Goal: Task Accomplishment & Management: Manage account settings

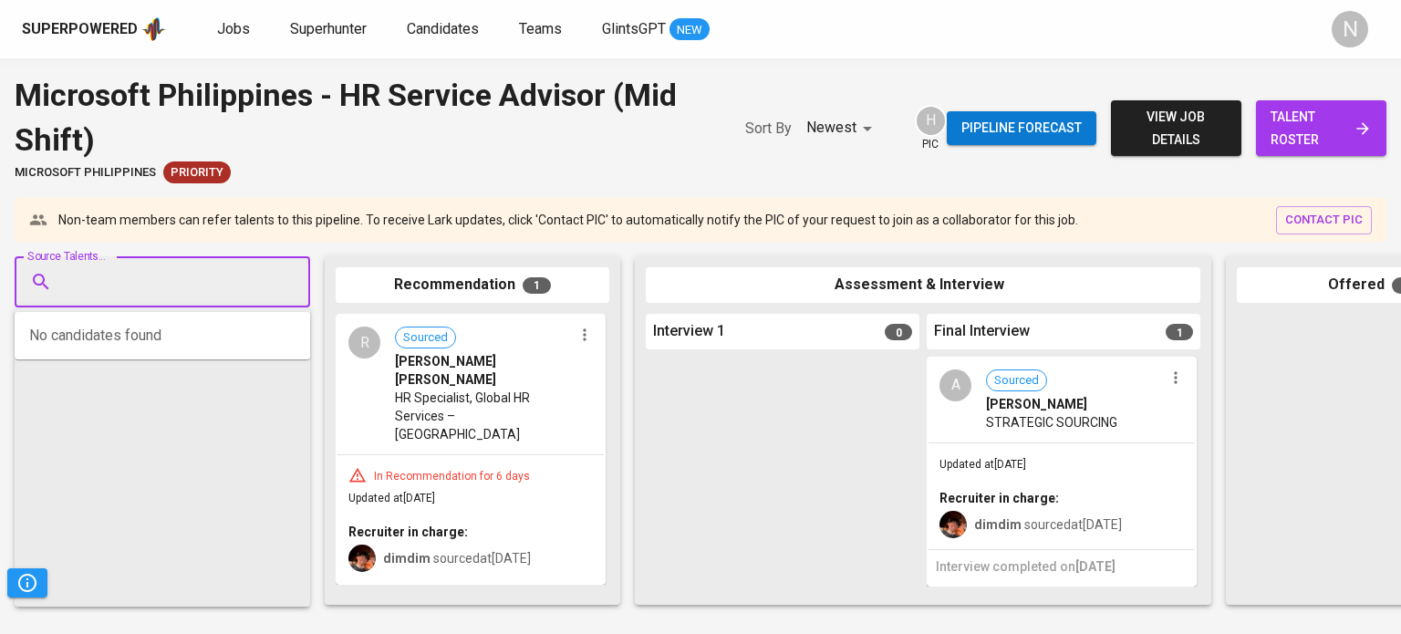
click at [147, 284] on input "Source Talents..." at bounding box center [155, 282] width 192 height 35
click at [314, 26] on span "Superhunter" at bounding box center [328, 28] width 77 height 17
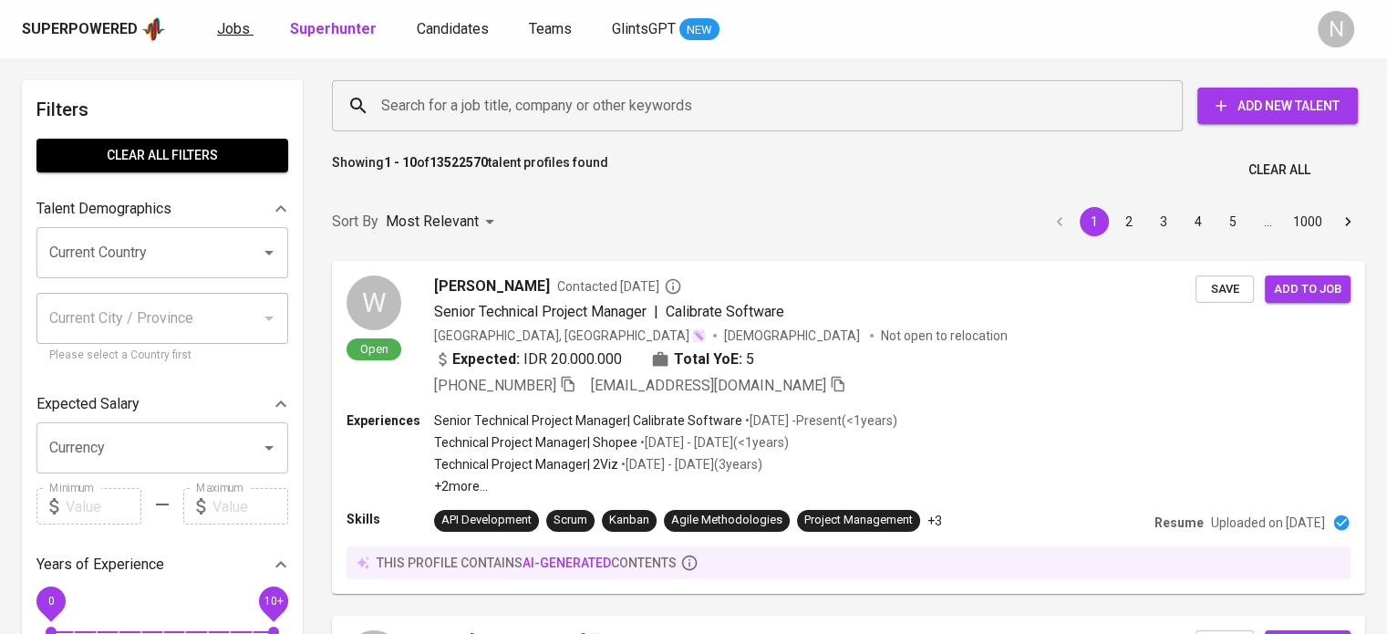
click at [226, 31] on span "Jobs" at bounding box center [233, 28] width 33 height 17
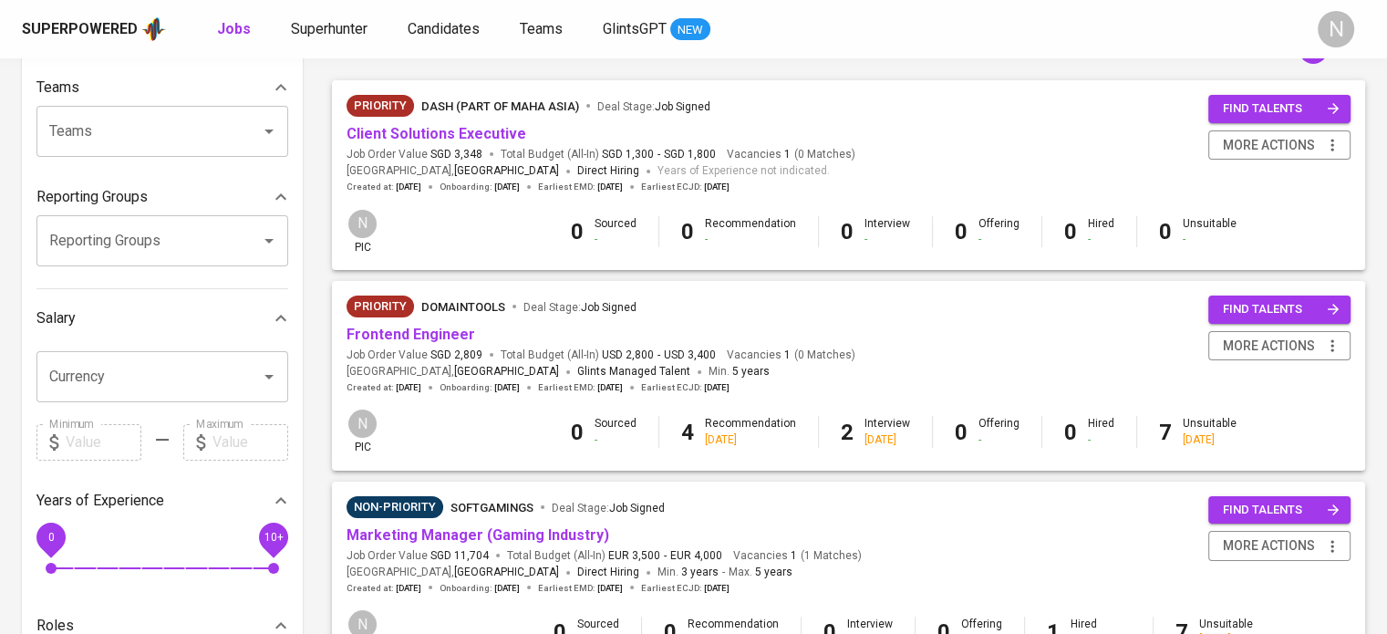
scroll to position [182, 0]
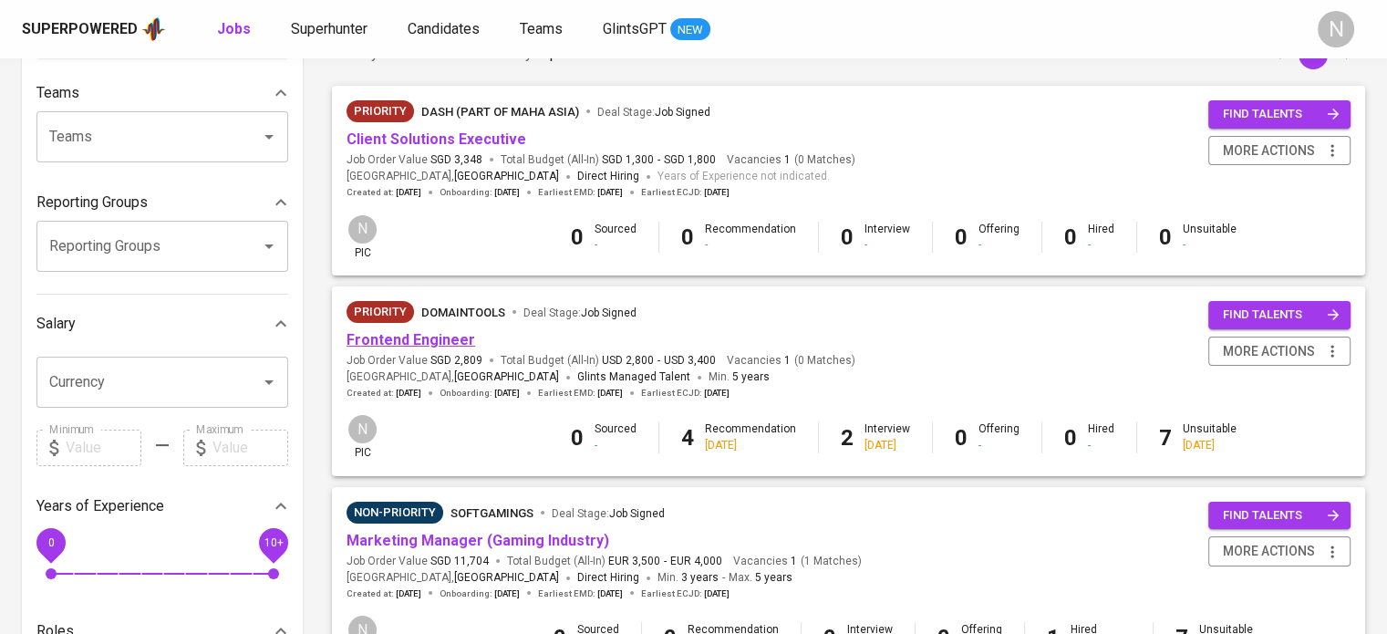
click at [389, 346] on link "Frontend Engineer" at bounding box center [411, 339] width 129 height 17
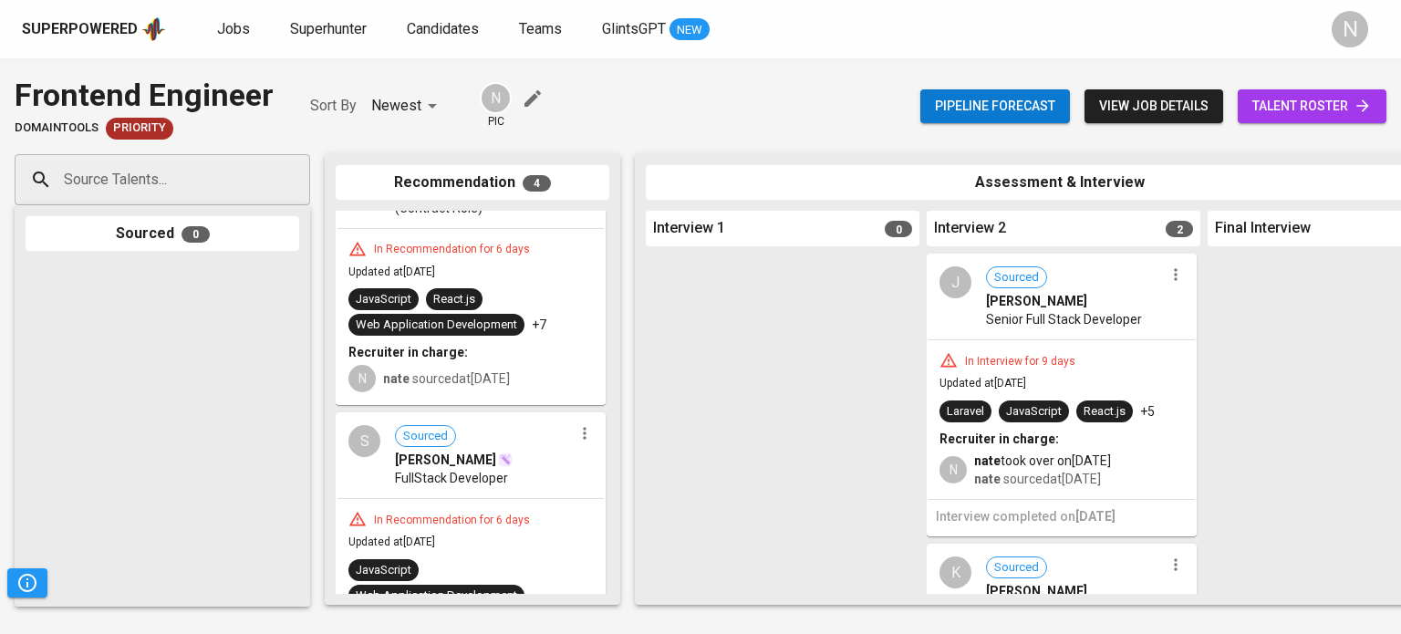
scroll to position [91, 0]
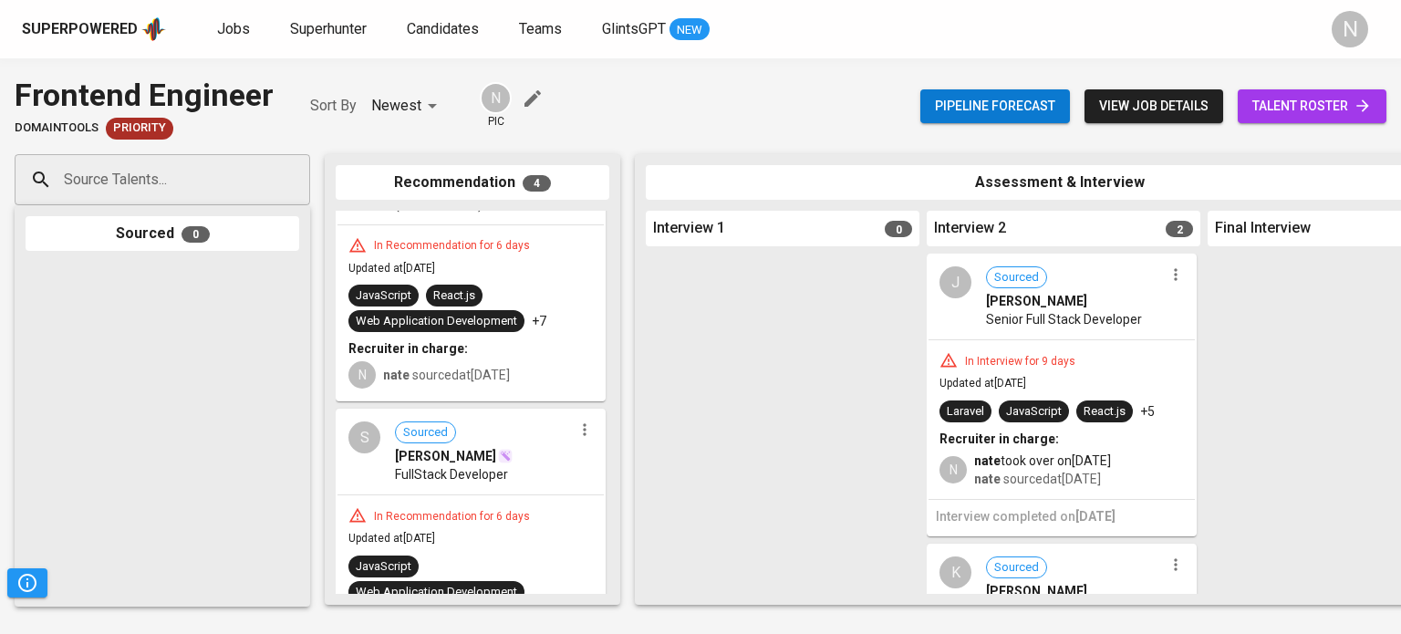
click at [1065, 358] on div "In Interview for 9 days" at bounding box center [1020, 362] width 125 height 16
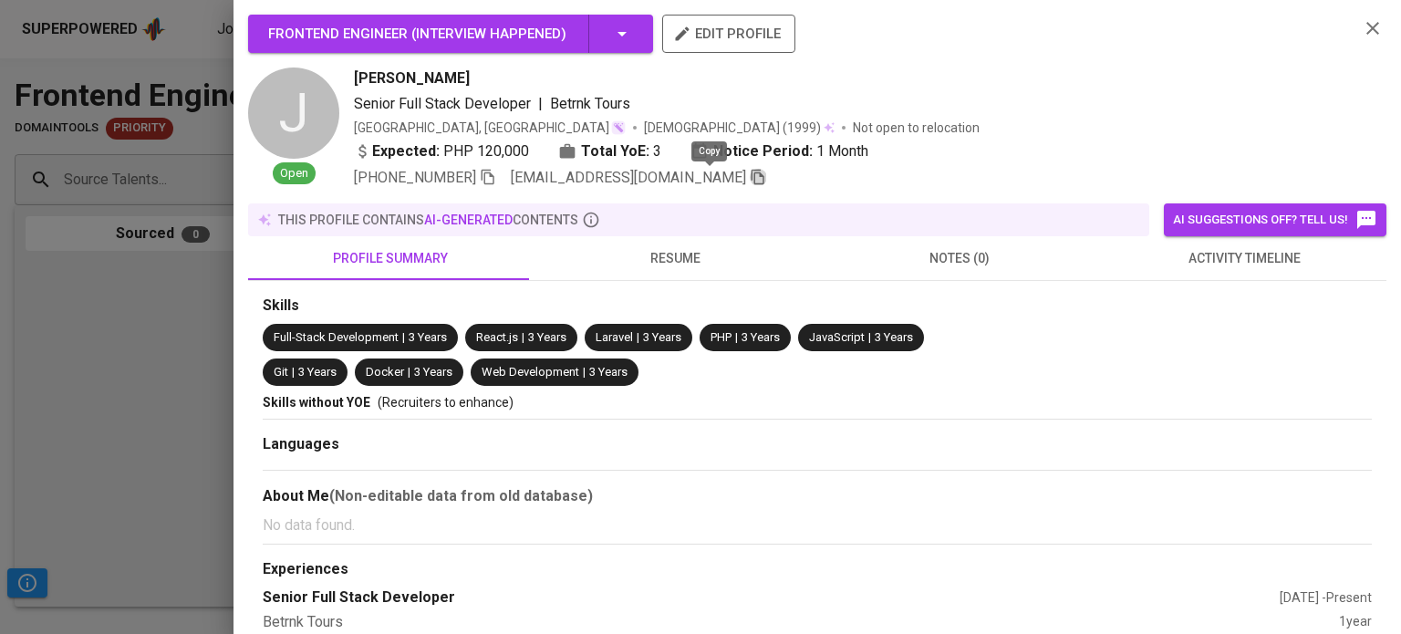
click at [750, 176] on icon "button" at bounding box center [758, 177] width 16 height 16
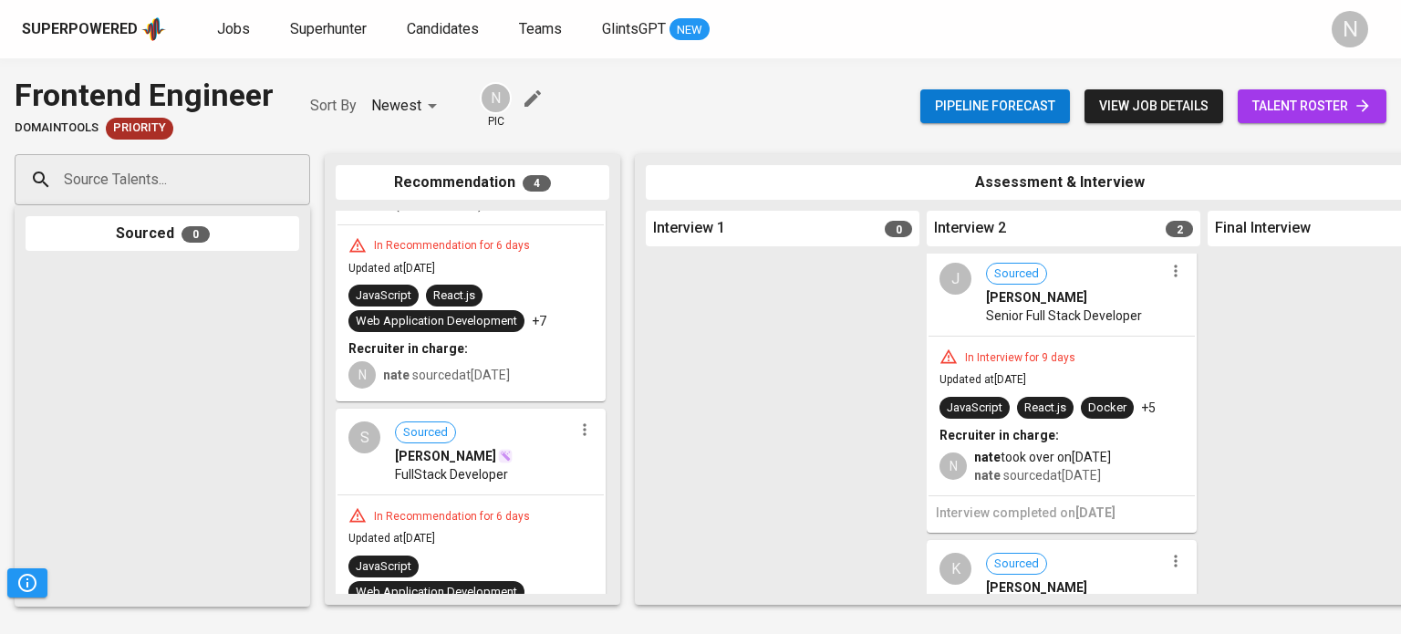
scroll to position [0, 0]
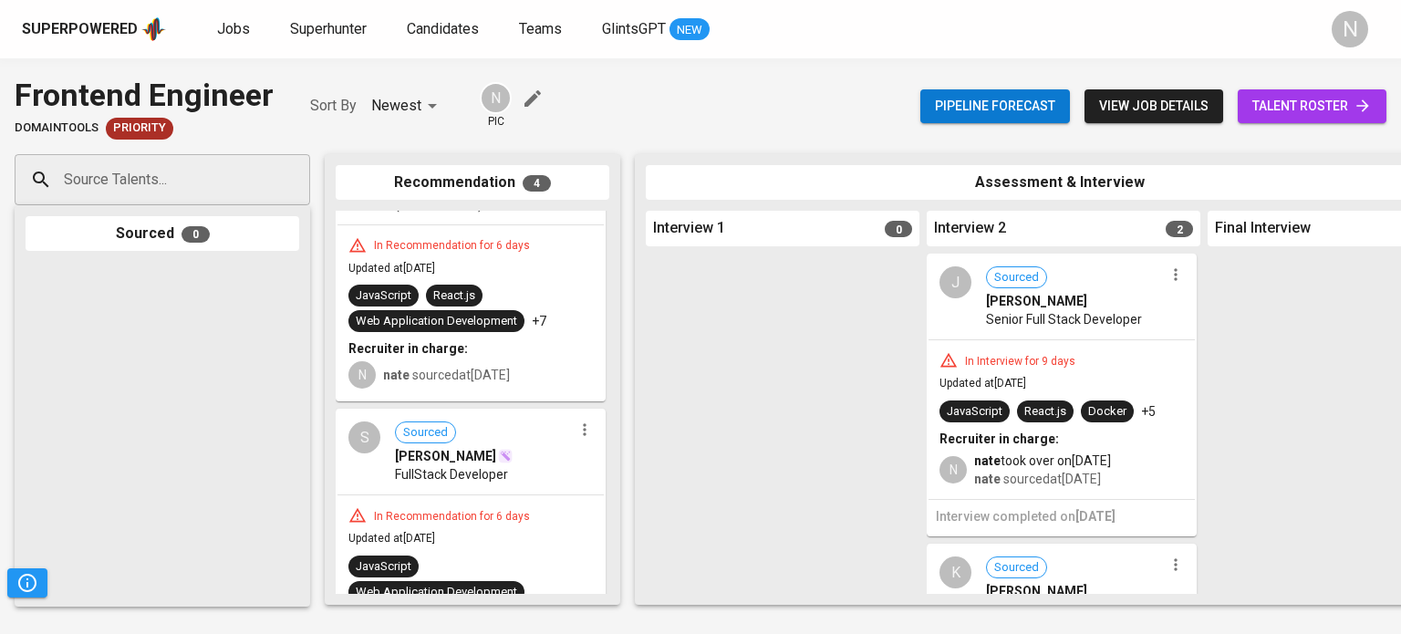
click at [1172, 277] on icon "button" at bounding box center [1176, 274] width 18 height 18
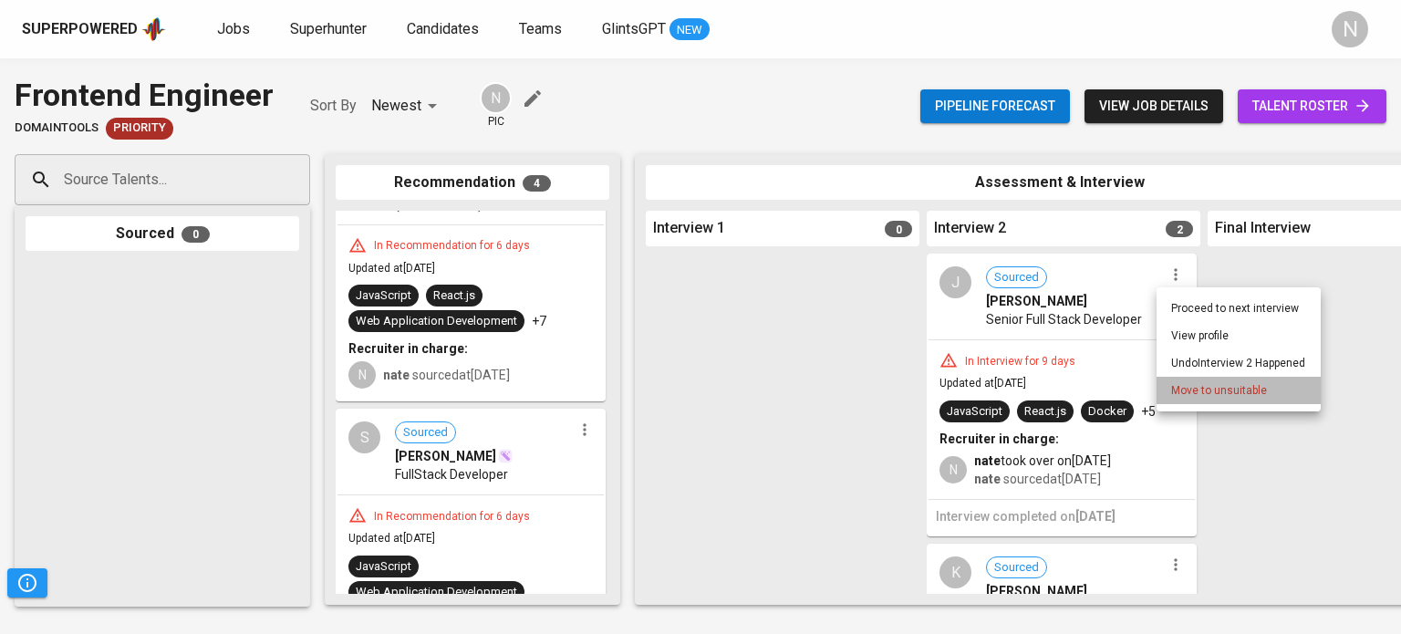
click at [1183, 397] on span "Move to unsuitable" at bounding box center [1219, 390] width 96 height 16
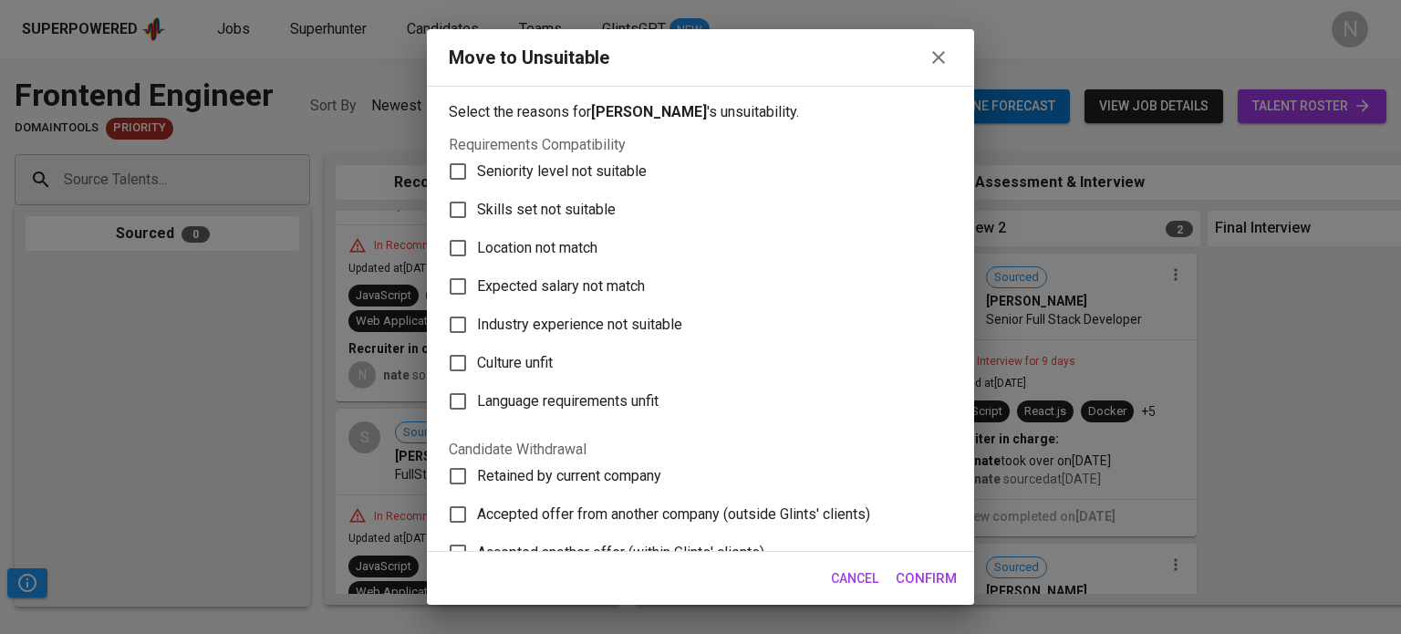
click at [598, 211] on span "Skills set not suitable" at bounding box center [546, 210] width 139 height 22
click at [477, 211] on input "Skills set not suitable" at bounding box center [458, 210] width 38 height 38
checkbox input "true"
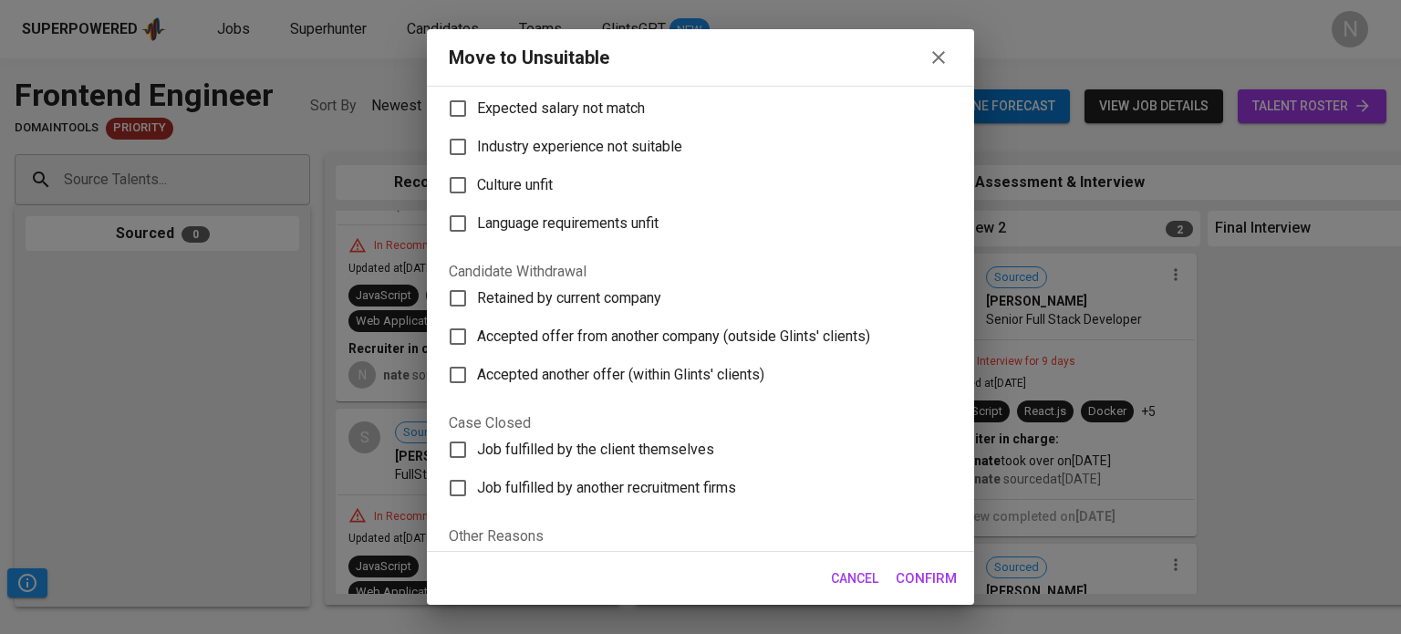
scroll to position [182, 0]
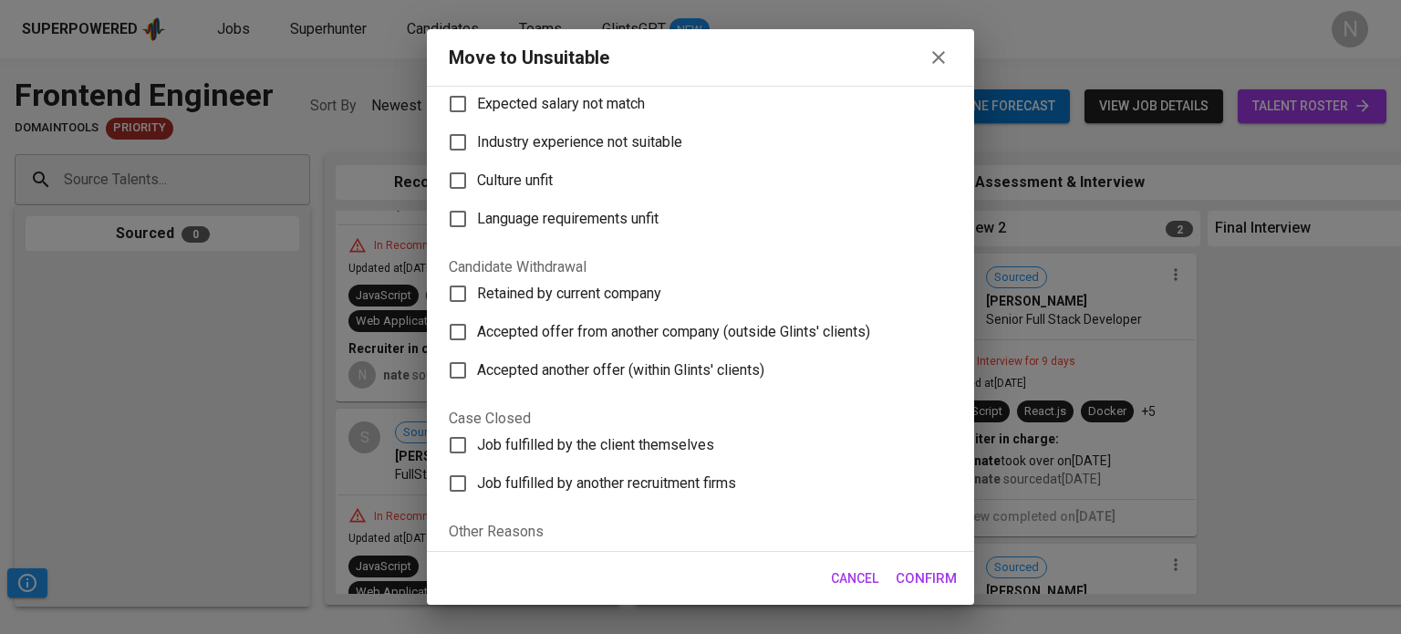
click at [908, 567] on span "Confirm" at bounding box center [926, 578] width 61 height 24
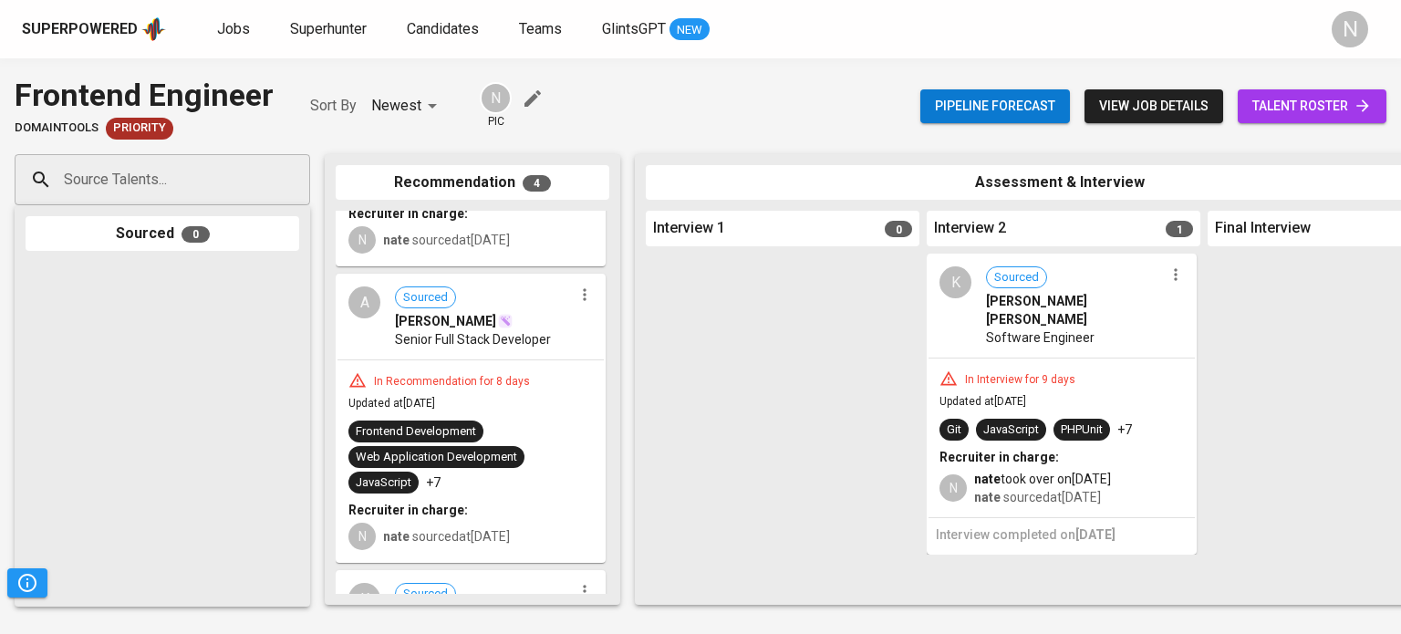
scroll to position [431, 0]
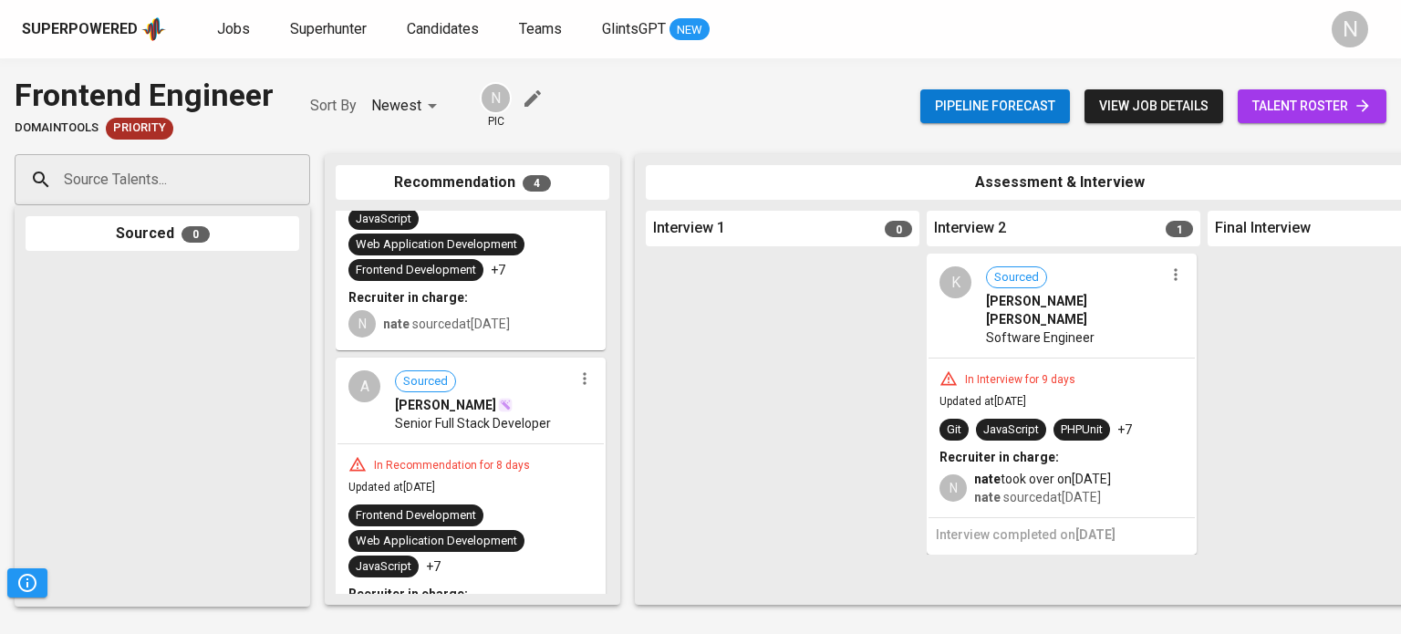
drag, startPoint x: 706, startPoint y: 410, endPoint x: 775, endPoint y: 399, distance: 70.2
click at [472, 429] on span "Senior Full Stack Developer" at bounding box center [473, 423] width 156 height 18
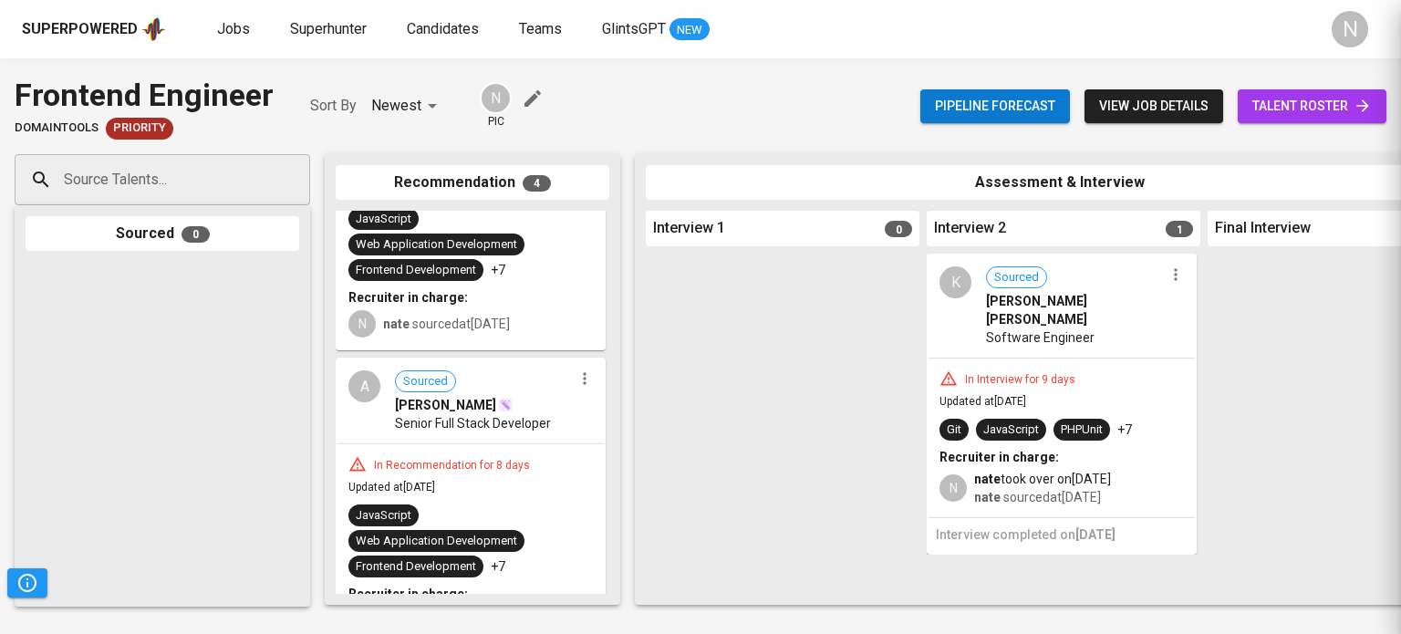
drag, startPoint x: 93, startPoint y: 359, endPoint x: 173, endPoint y: 357, distance: 80.3
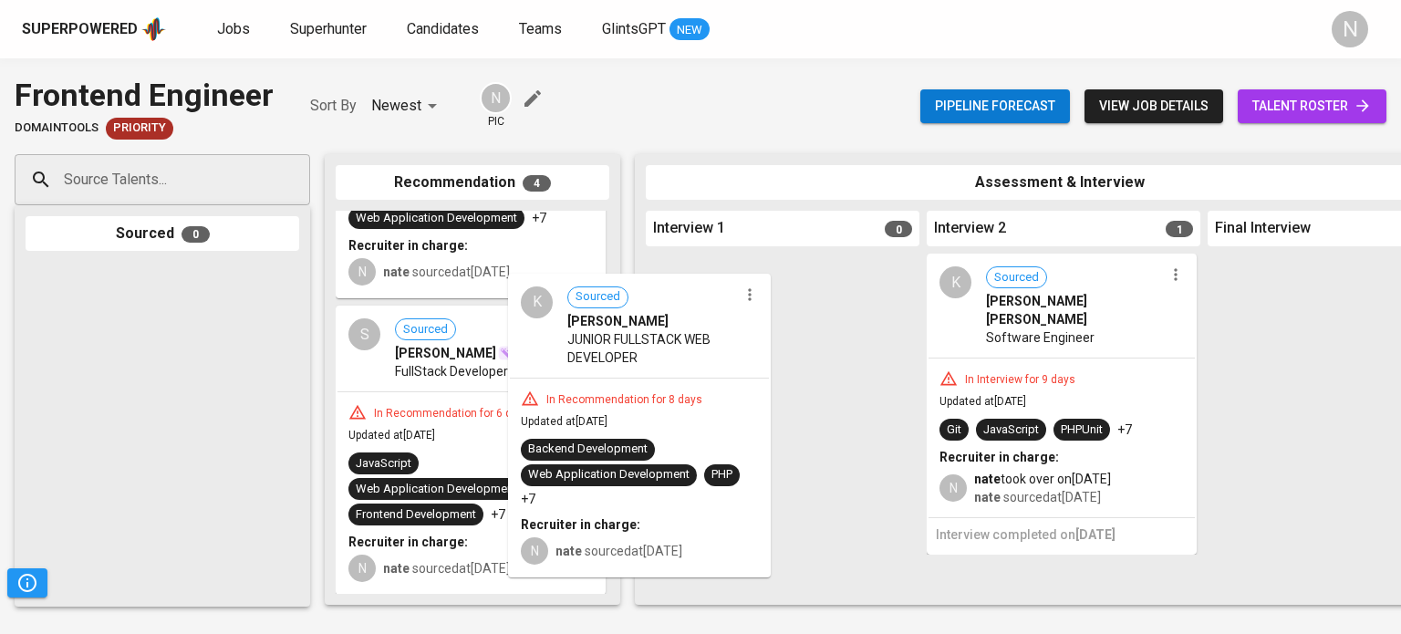
scroll to position [194, 0]
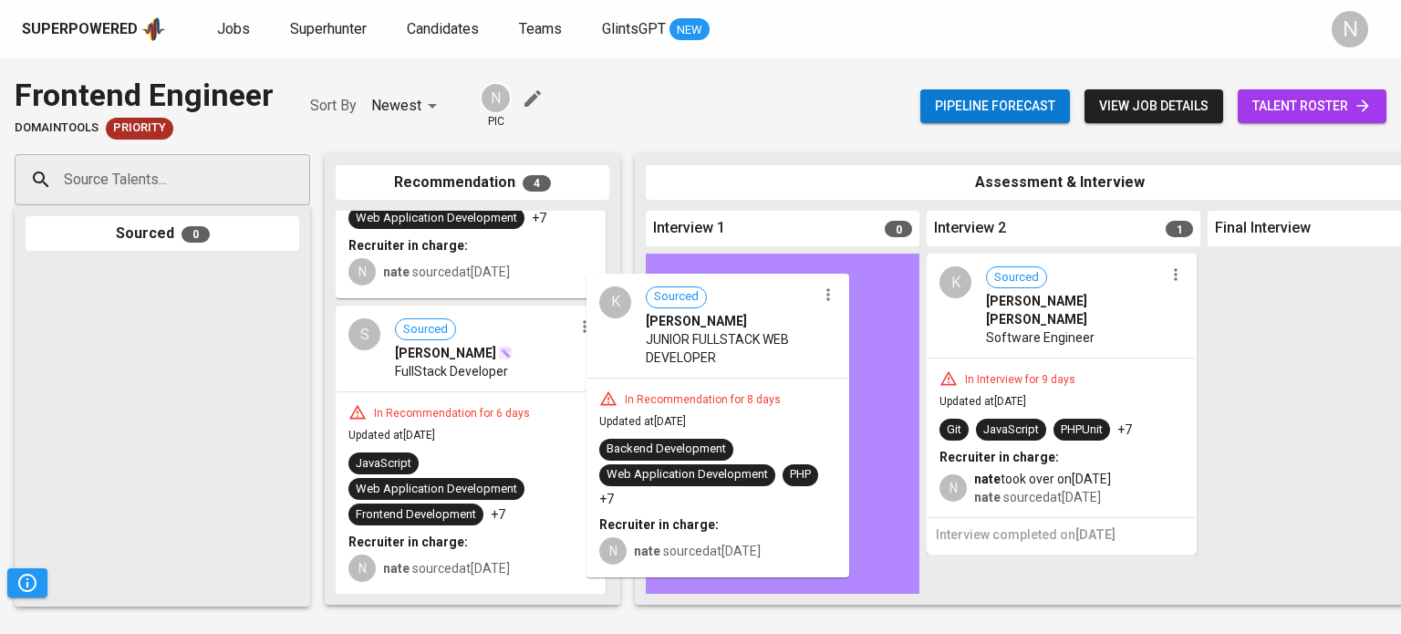
drag, startPoint x: 466, startPoint y: 412, endPoint x: 724, endPoint y: 404, distance: 258.3
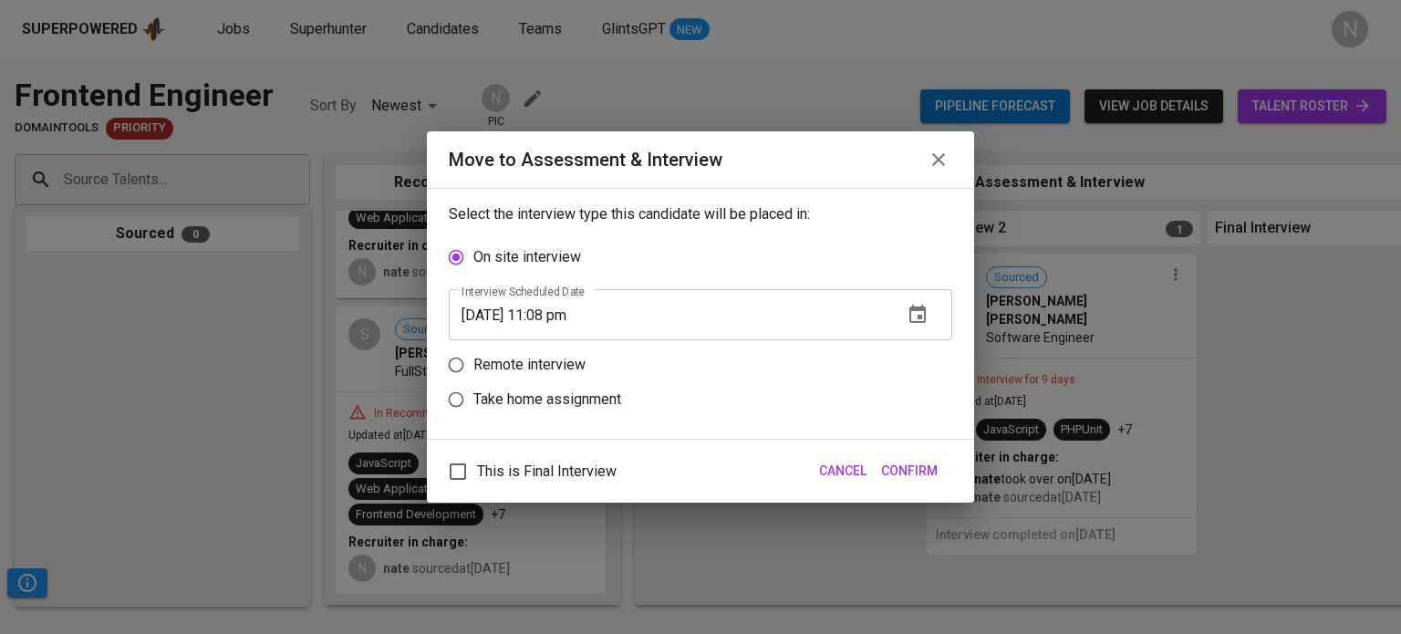
click at [545, 373] on p "Remote interview" at bounding box center [529, 365] width 112 height 22
click at [473, 373] on input "Remote interview" at bounding box center [456, 365] width 35 height 35
radio input "true"
click at [903, 354] on button "button" at bounding box center [918, 349] width 44 height 44
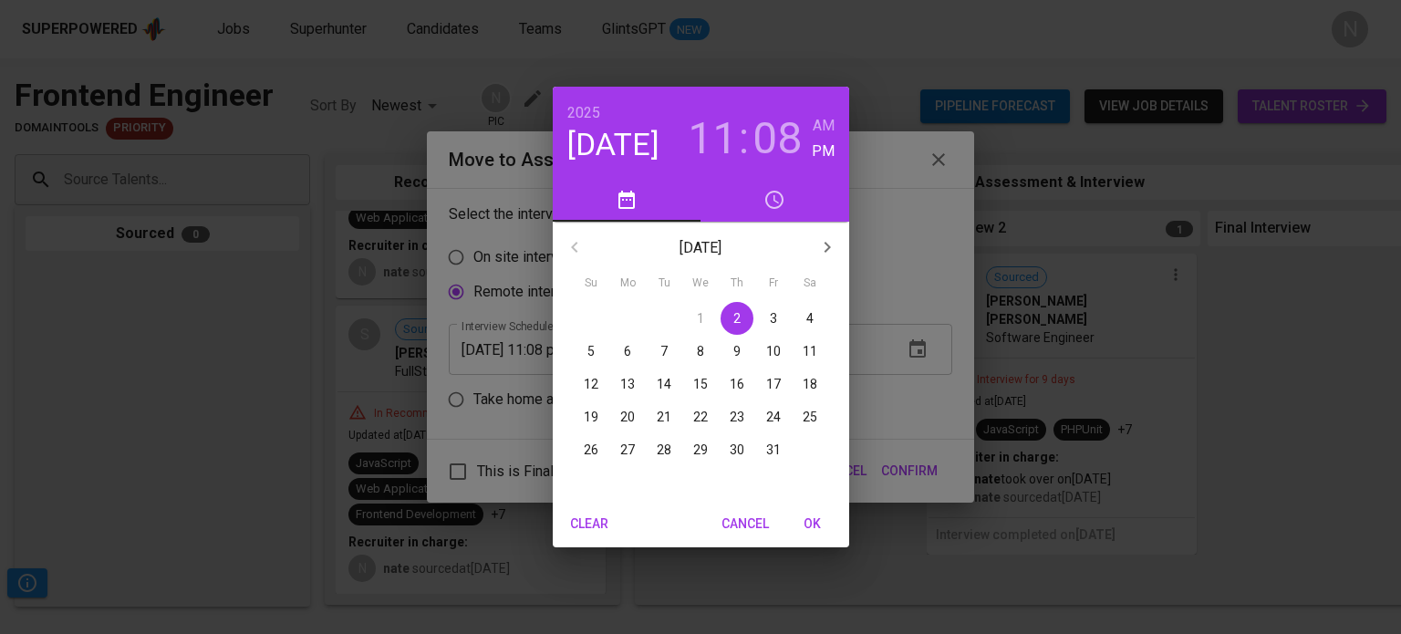
click at [607, 138] on h4 "[DATE]" at bounding box center [613, 145] width 92 height 38
click at [660, 343] on p "7" at bounding box center [663, 351] width 7 height 18
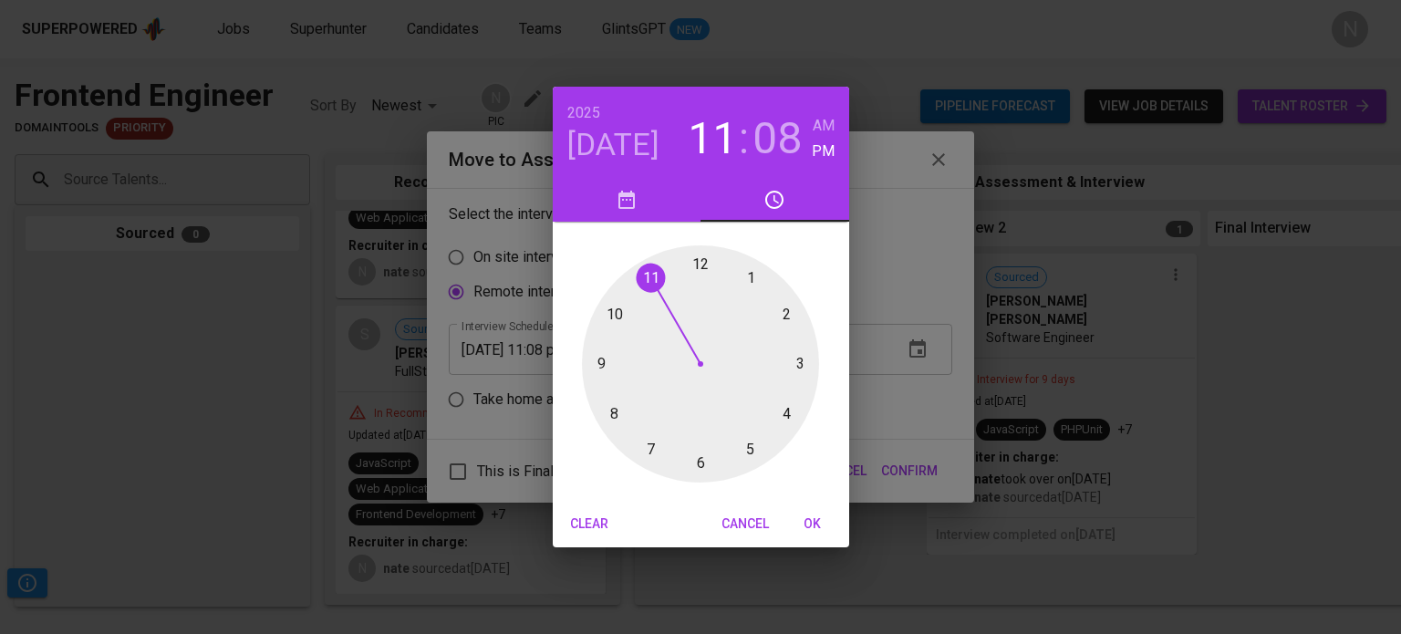
click at [699, 265] on div at bounding box center [700, 363] width 237 height 237
click at [830, 130] on h6 "AM" at bounding box center [824, 126] width 22 height 26
click at [700, 254] on div at bounding box center [700, 363] width 237 height 237
type input "[DATE] 12:00 am"
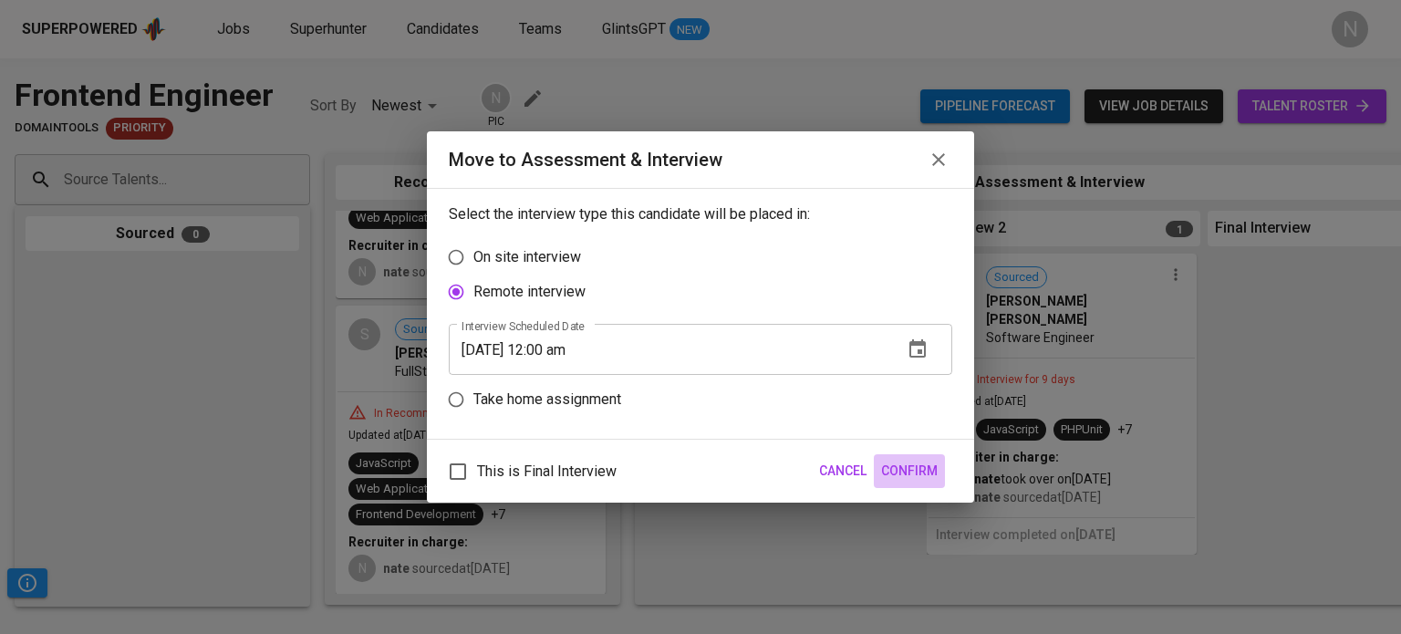
click at [904, 473] on span "Confirm" at bounding box center [909, 471] width 57 height 23
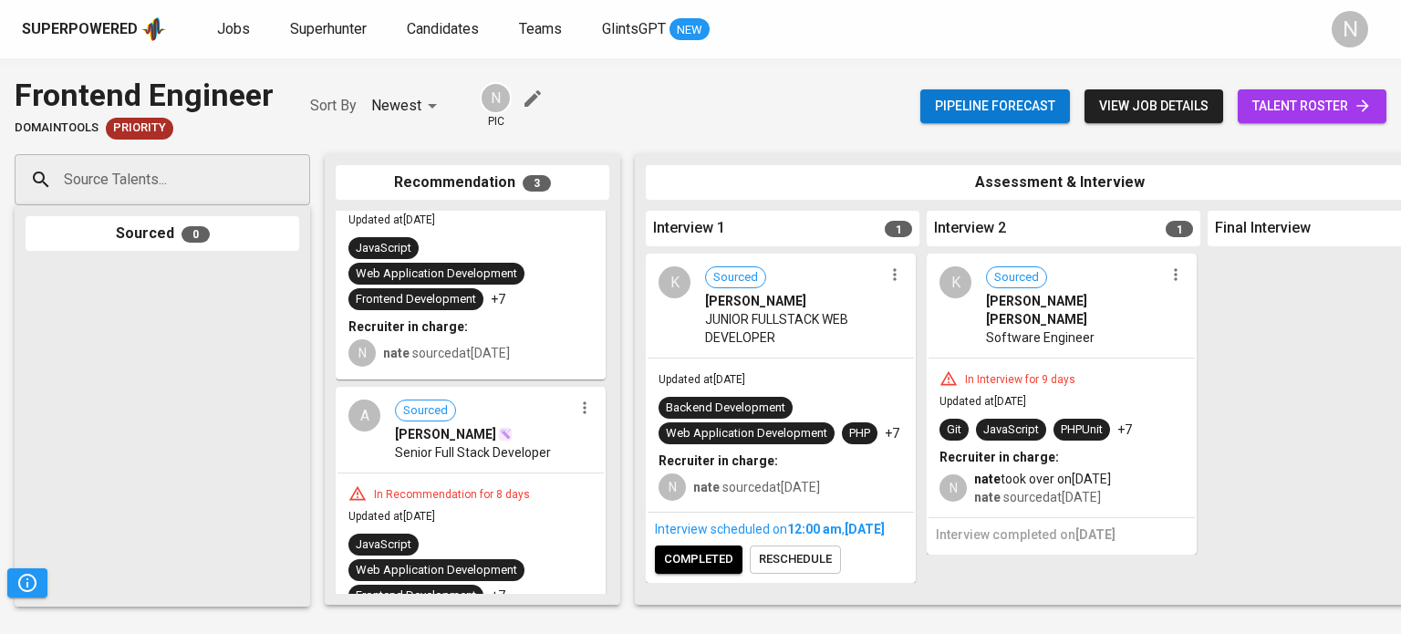
scroll to position [468, 0]
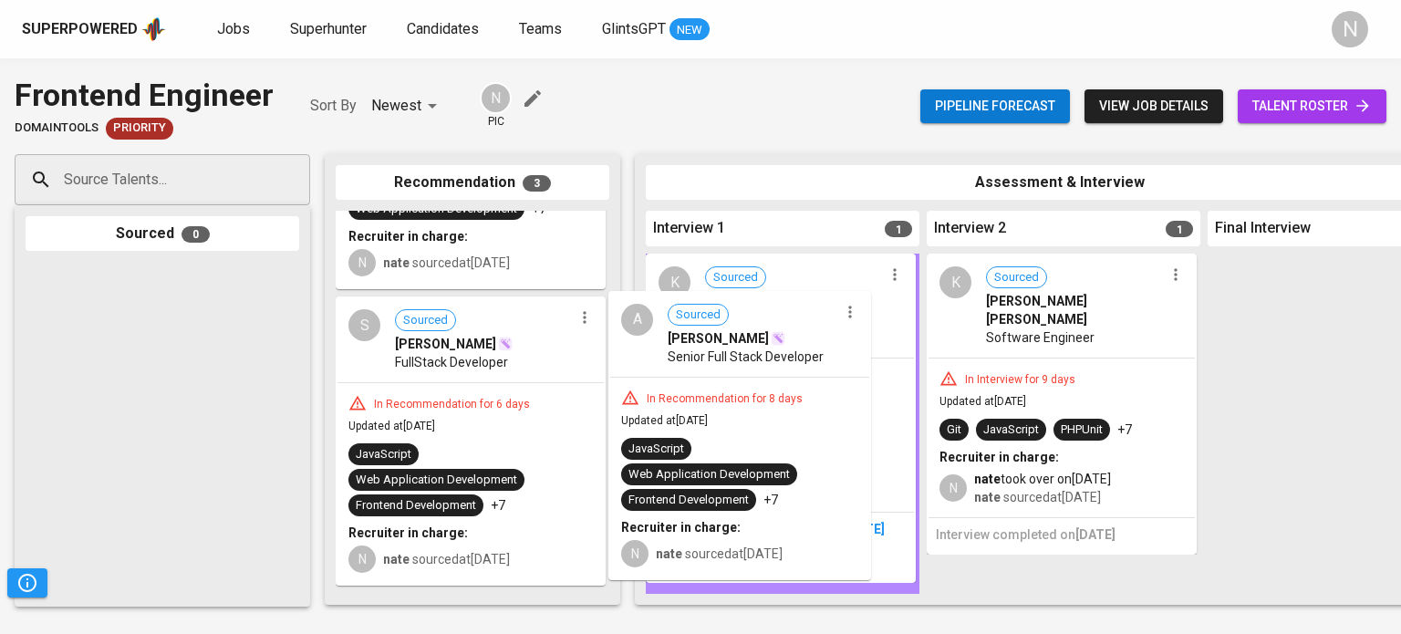
drag, startPoint x: 457, startPoint y: 423, endPoint x: 738, endPoint y: 386, distance: 283.4
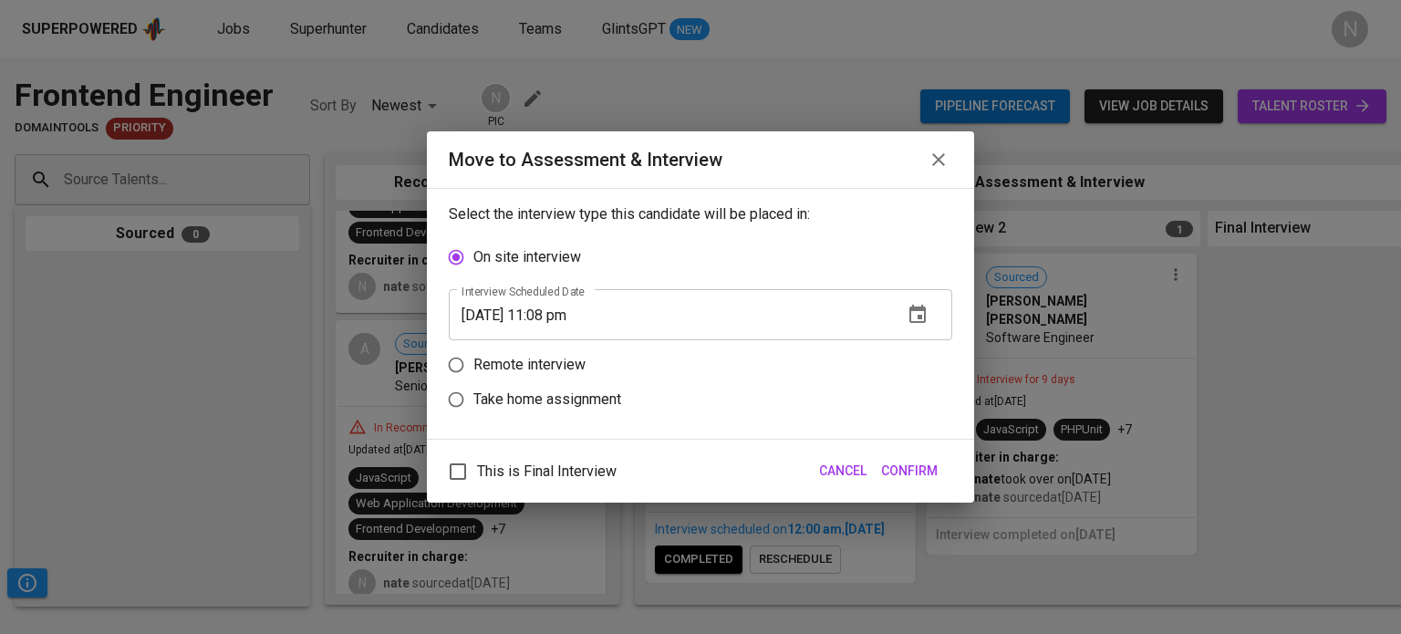
click at [555, 368] on p "Remote interview" at bounding box center [529, 365] width 112 height 22
click at [473, 368] on input "Remote interview" at bounding box center [456, 365] width 35 height 35
radio input "true"
click at [914, 349] on icon "button" at bounding box center [918, 349] width 22 height 22
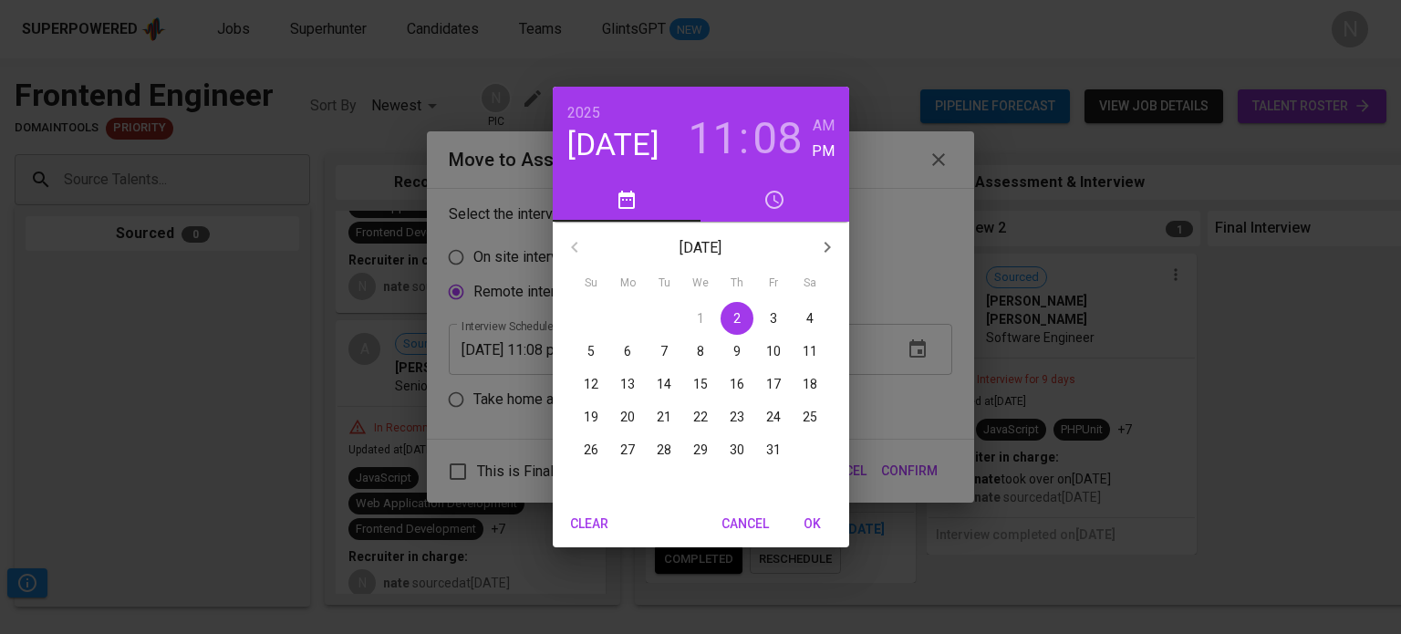
click at [665, 346] on p "7" at bounding box center [663, 351] width 7 height 18
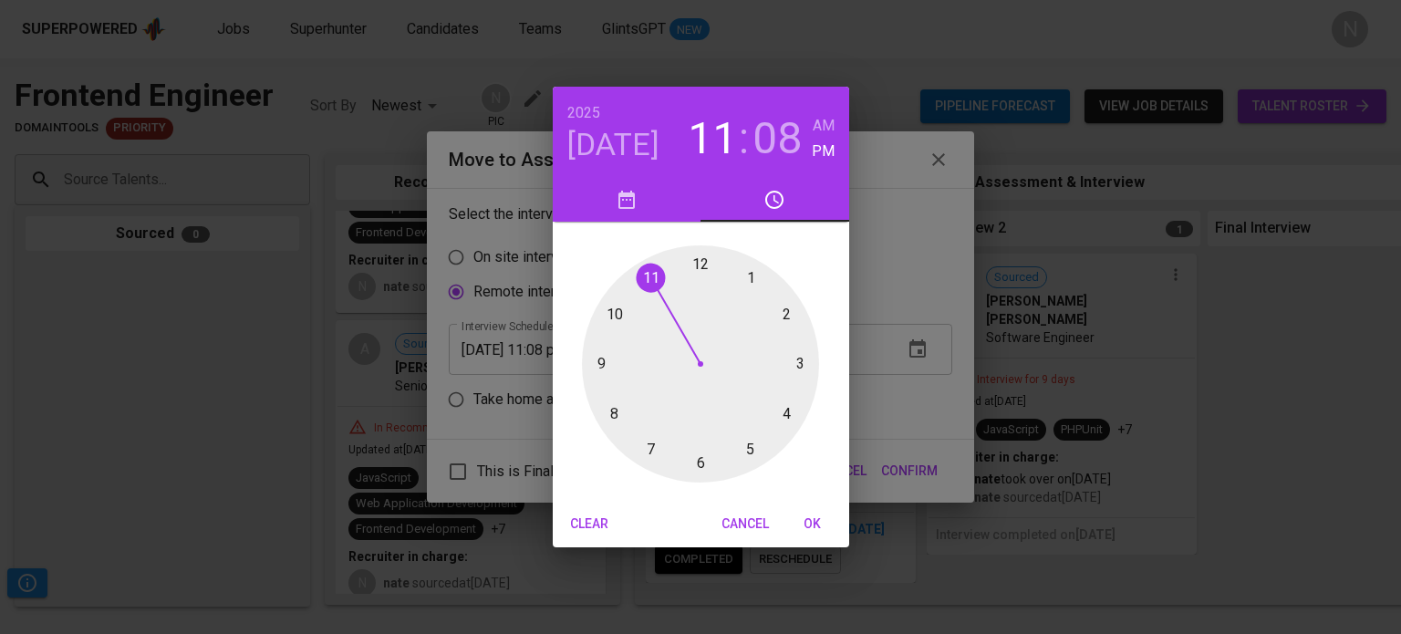
click at [742, 279] on div at bounding box center [700, 363] width 237 height 237
click at [829, 123] on h6 "AM" at bounding box center [824, 126] width 22 height 26
click at [699, 269] on div at bounding box center [700, 363] width 237 height 237
type input "[DATE] 01:00 am"
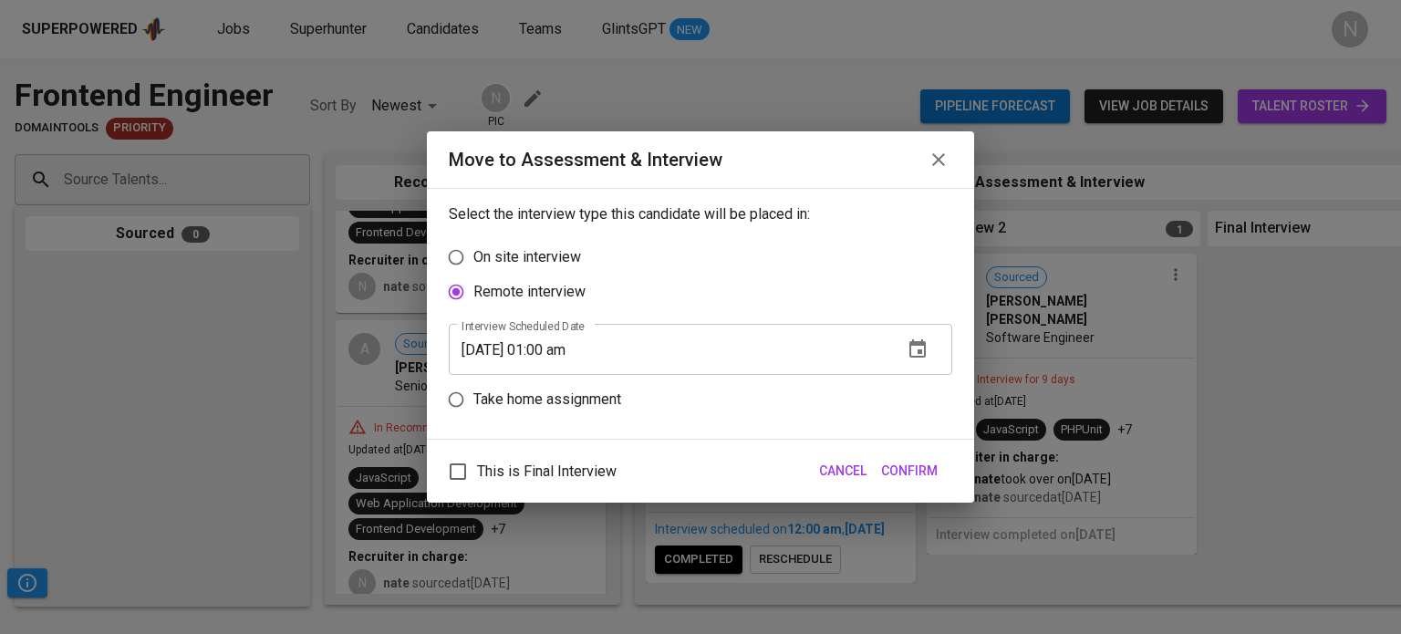
click at [906, 482] on span "Confirm" at bounding box center [909, 471] width 57 height 23
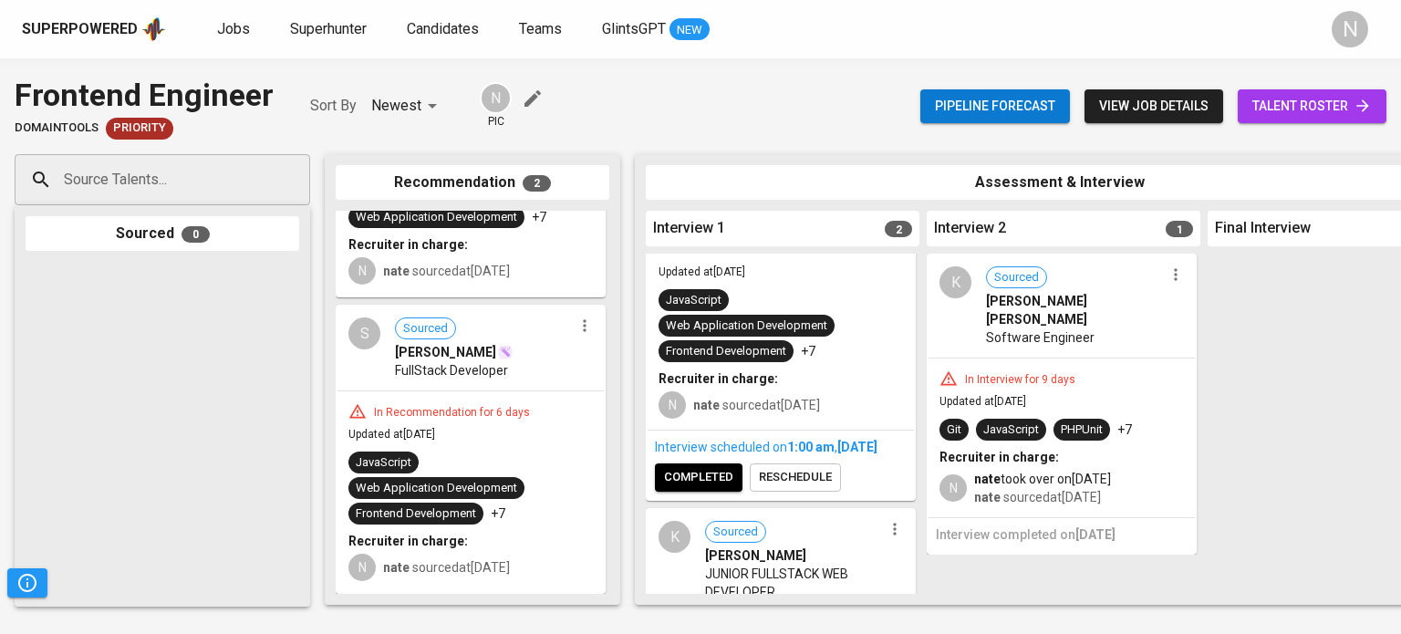
scroll to position [91, 0]
click at [811, 486] on span "reschedule" at bounding box center [795, 475] width 73 height 21
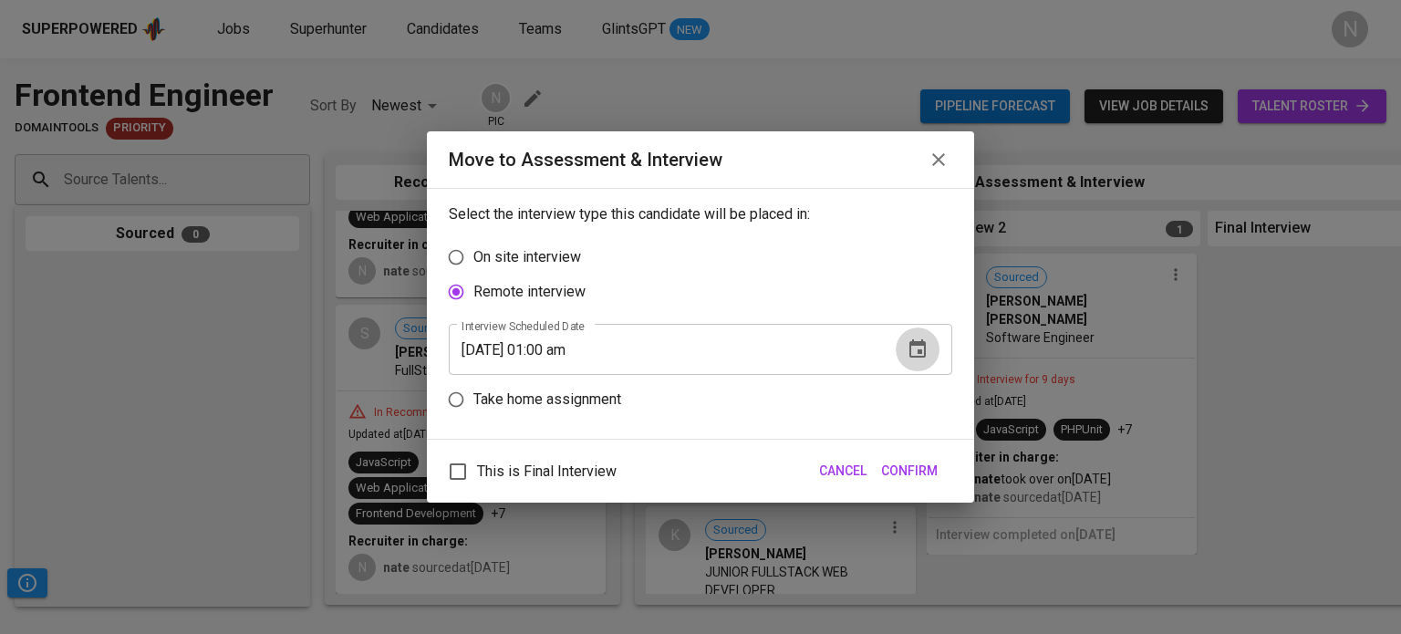
click at [918, 354] on icon "button" at bounding box center [918, 349] width 22 height 22
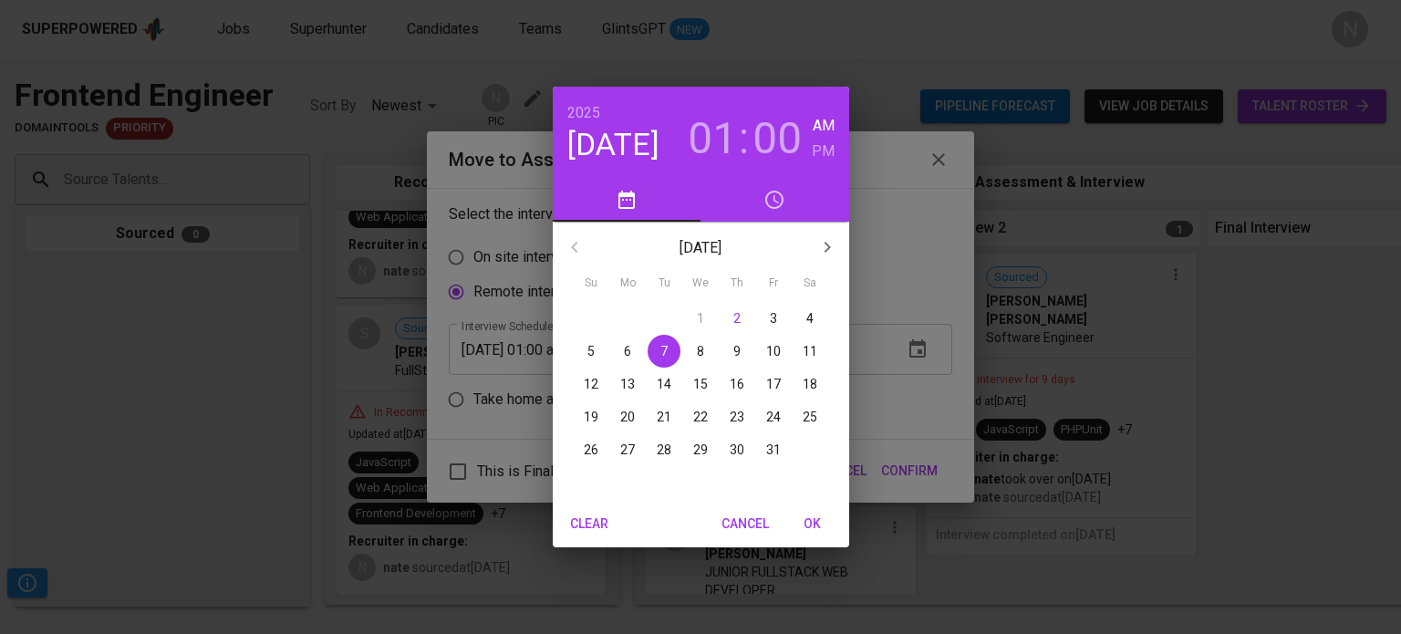
click at [694, 344] on span "8" at bounding box center [700, 351] width 33 height 18
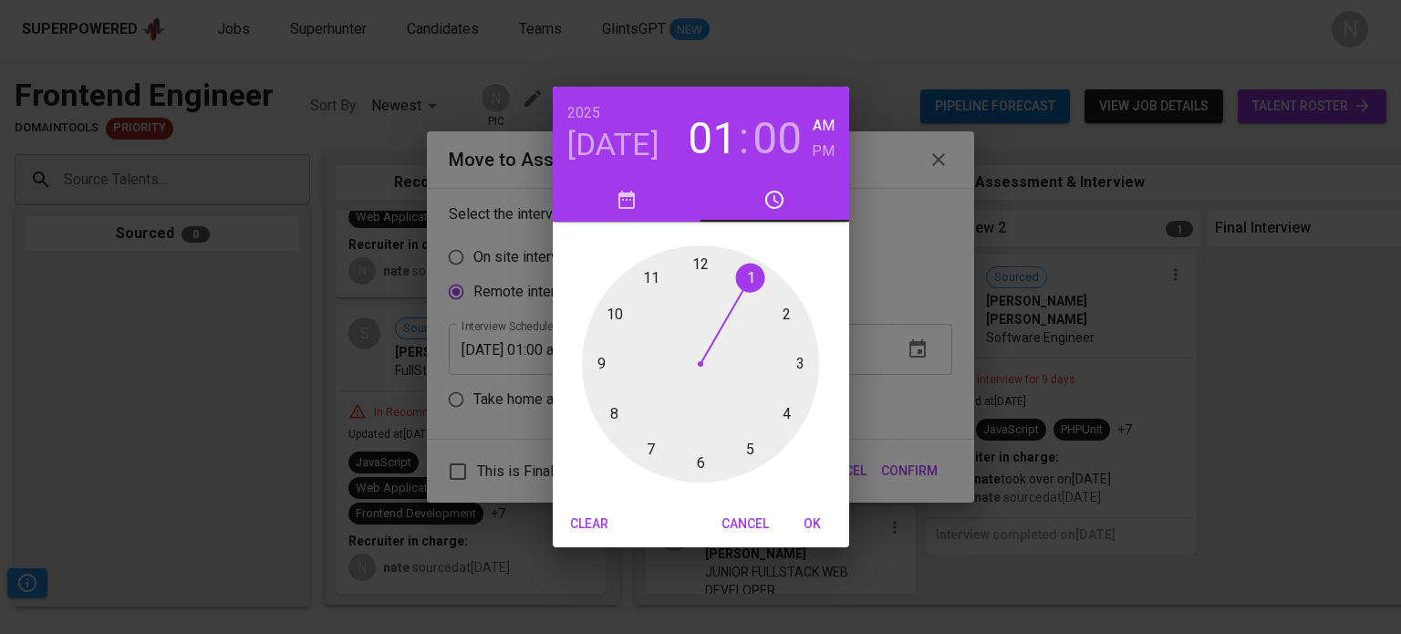
click at [835, 520] on button "OK" at bounding box center [813, 524] width 58 height 34
type input "[DATE] 01:00 am"
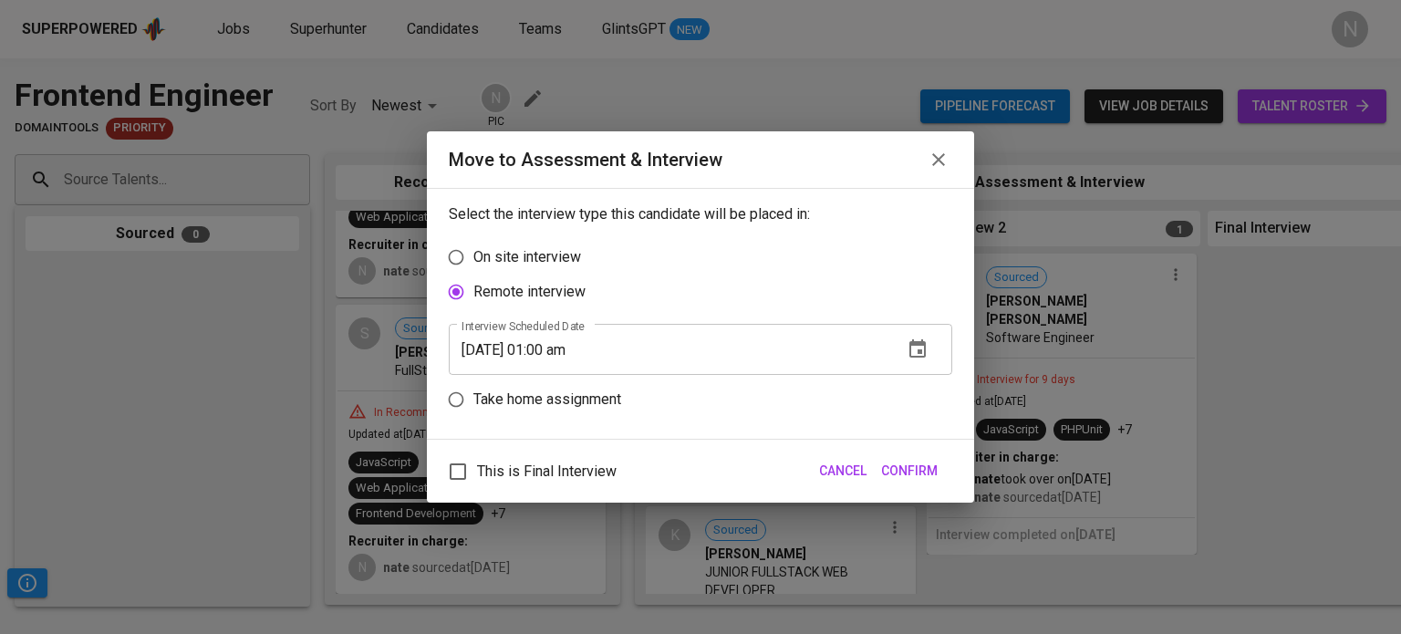
click at [908, 446] on div "This is Final Interview Cancel Confirm" at bounding box center [700, 471] width 547 height 63
click at [912, 469] on span "Confirm" at bounding box center [909, 471] width 57 height 23
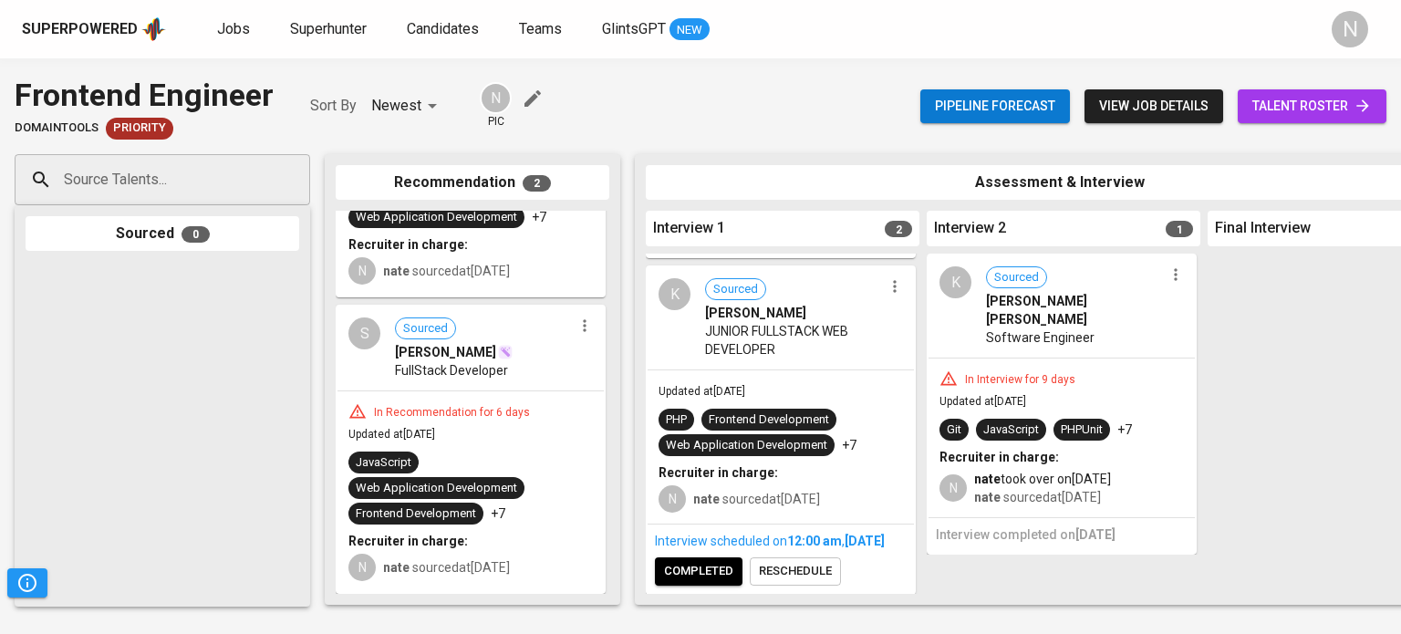
scroll to position [374, 0]
click at [814, 564] on span "reschedule" at bounding box center [795, 570] width 73 height 21
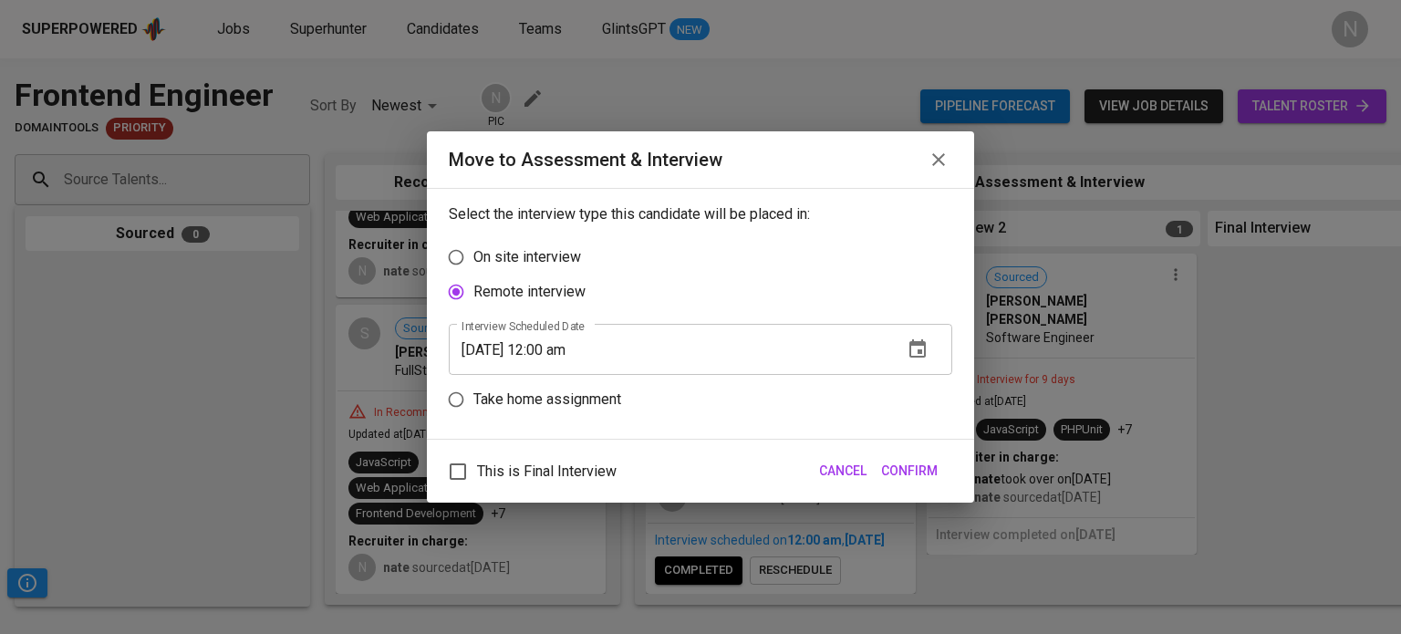
click at [930, 348] on button "button" at bounding box center [918, 349] width 44 height 44
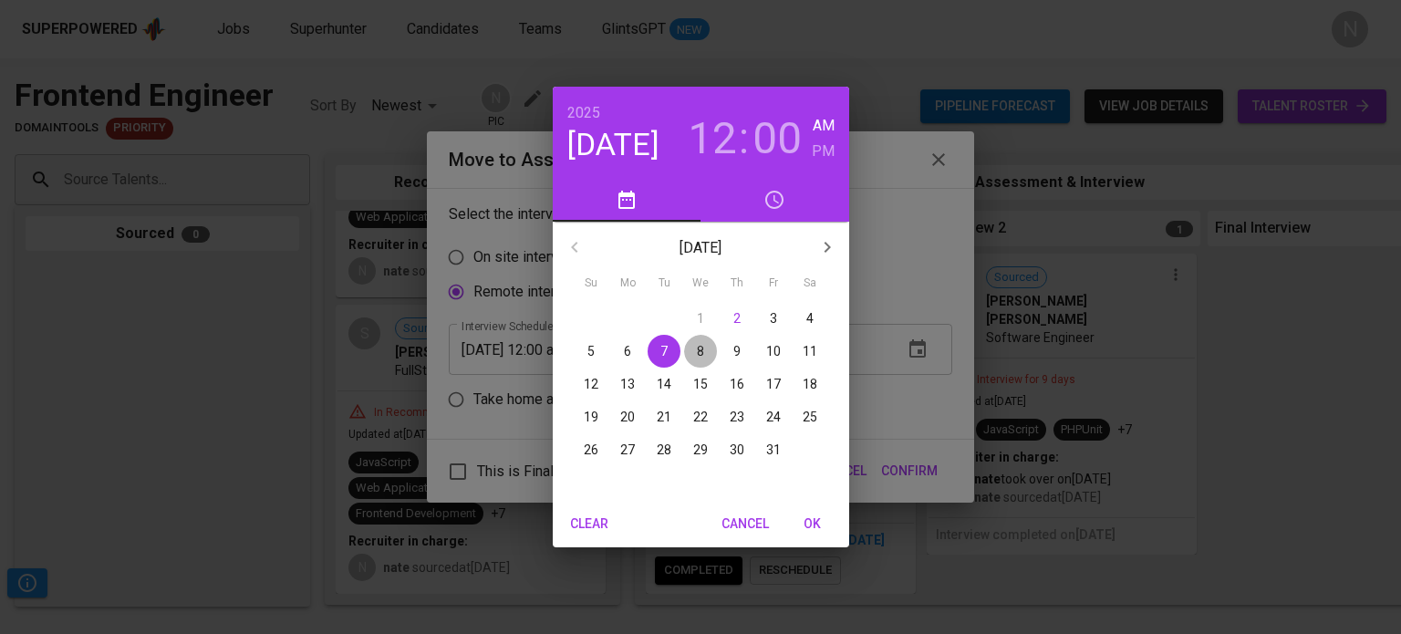
click at [705, 349] on span "8" at bounding box center [700, 351] width 33 height 18
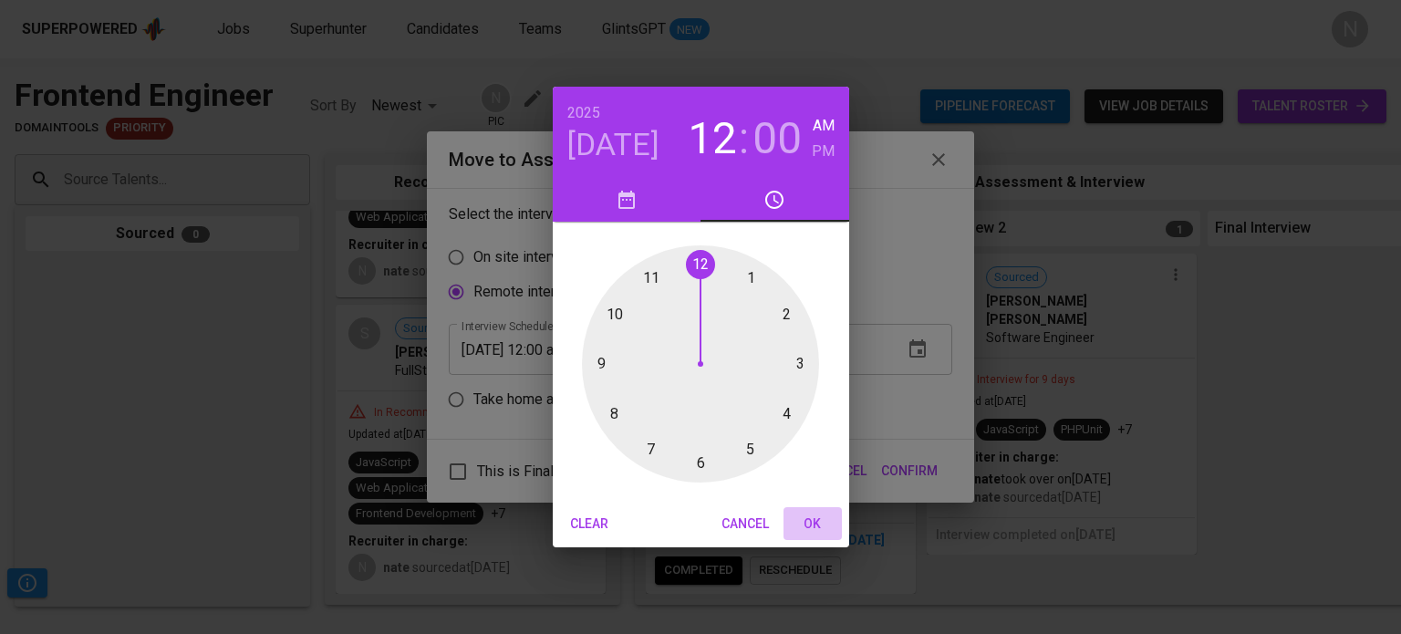
click at [825, 521] on span "OK" at bounding box center [813, 524] width 44 height 23
type input "[DATE] 12:00 am"
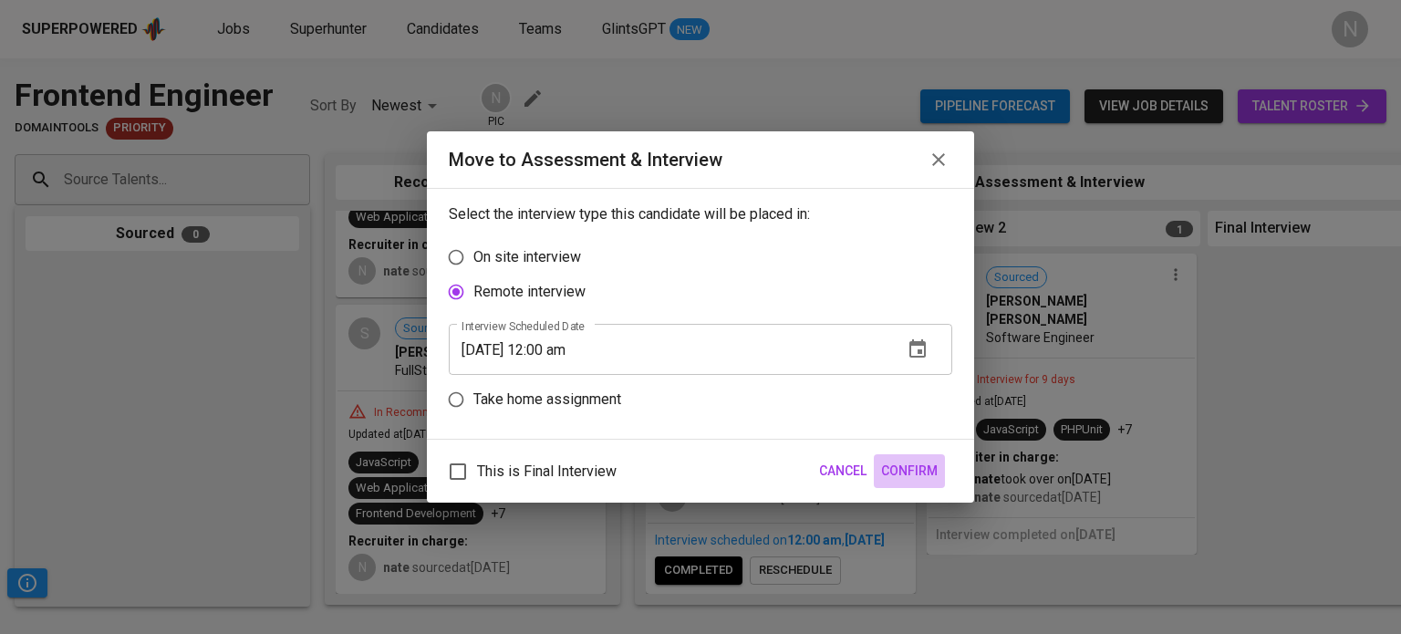
click at [914, 481] on span "Confirm" at bounding box center [909, 471] width 57 height 23
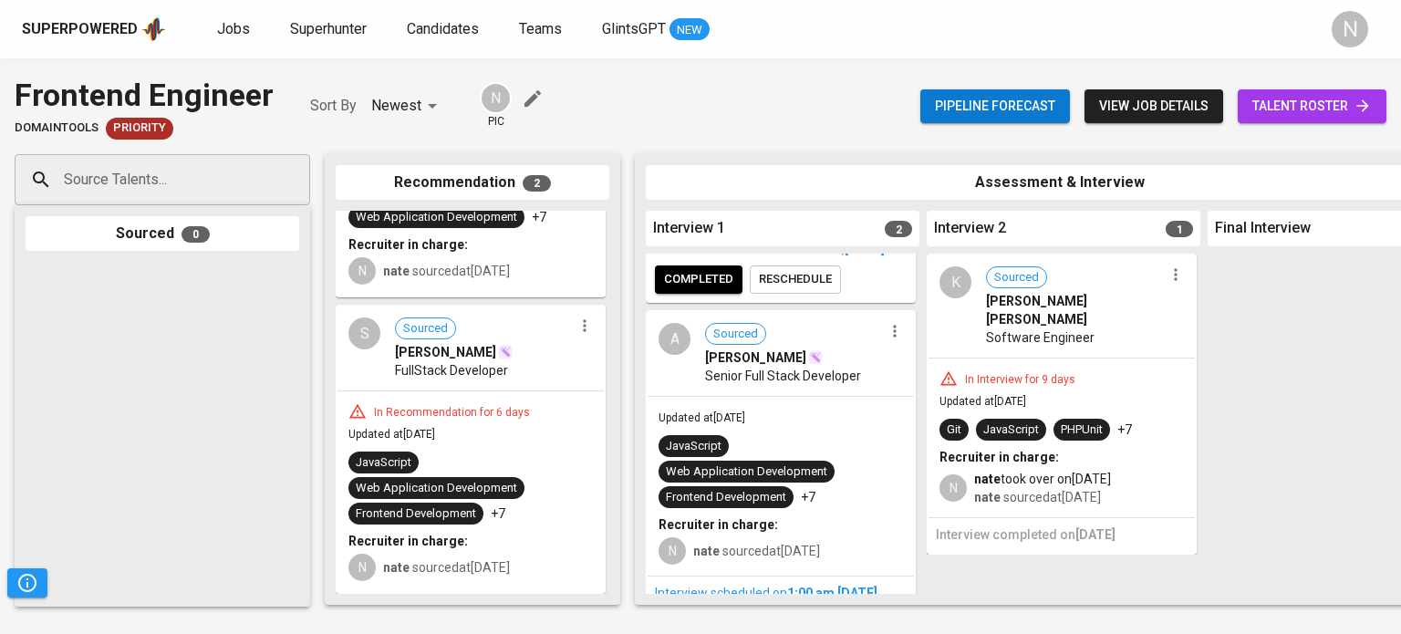
scroll to position [283, 0]
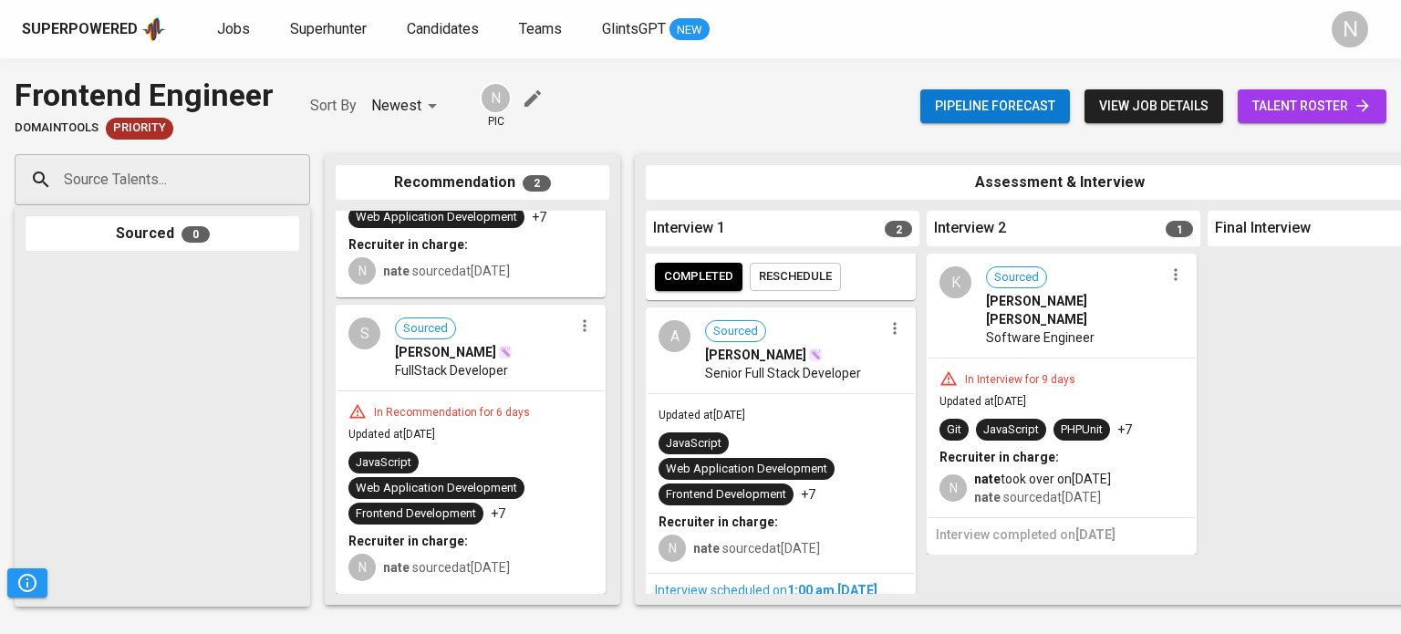
click at [856, 438] on div "Updated at [DATE] JavaScript Web Application Development Frontend Development +…" at bounding box center [781, 483] width 266 height 179
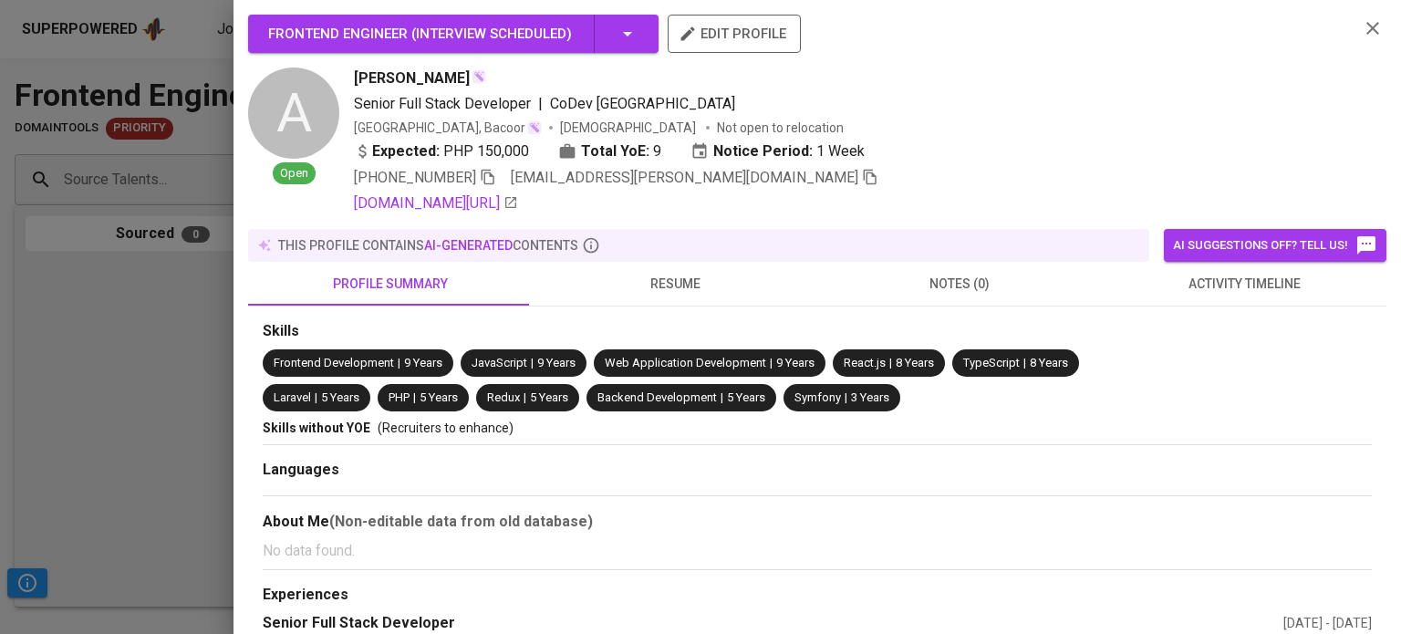
click at [195, 379] on div at bounding box center [700, 317] width 1401 height 634
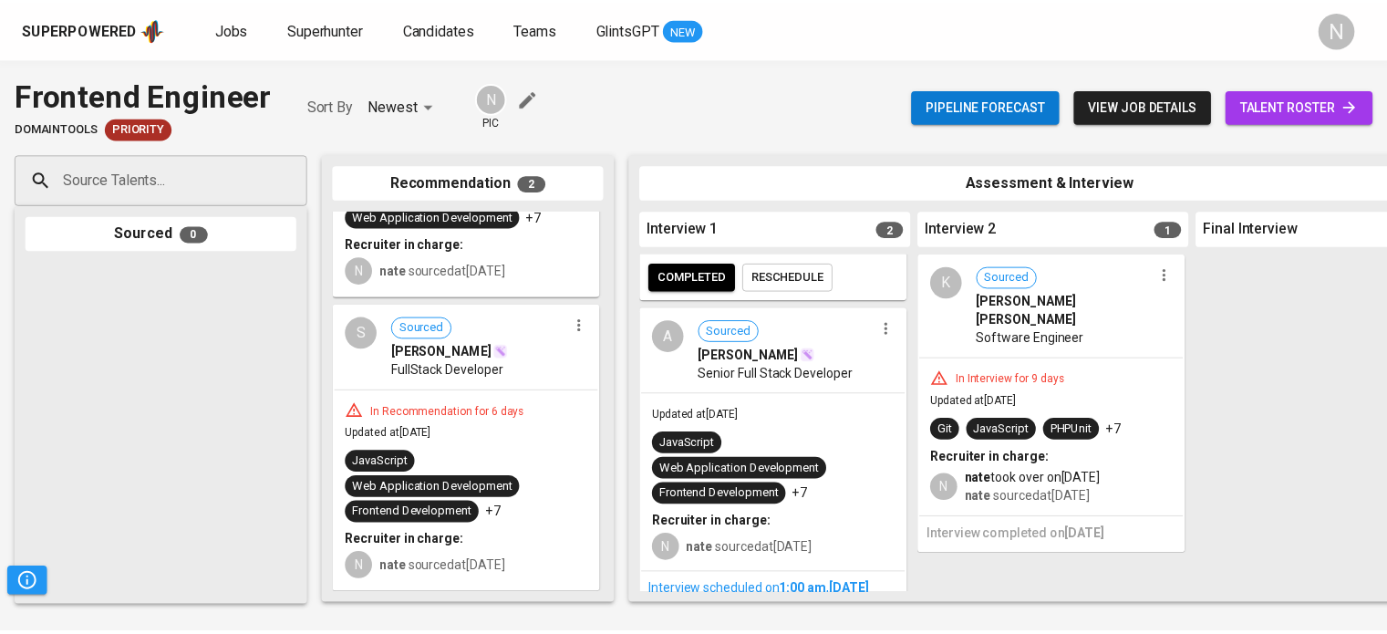
scroll to position [207, 0]
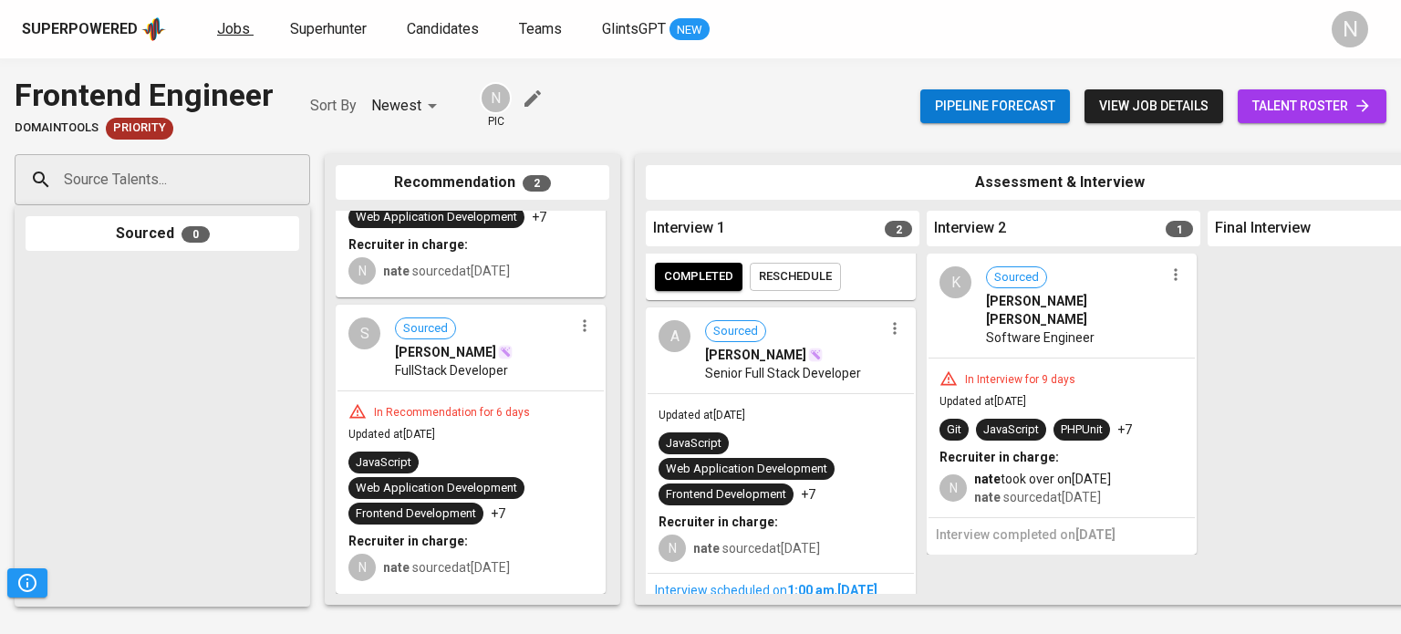
click at [233, 29] on span "Jobs" at bounding box center [233, 28] width 33 height 17
